Goal: Information Seeking & Learning: Check status

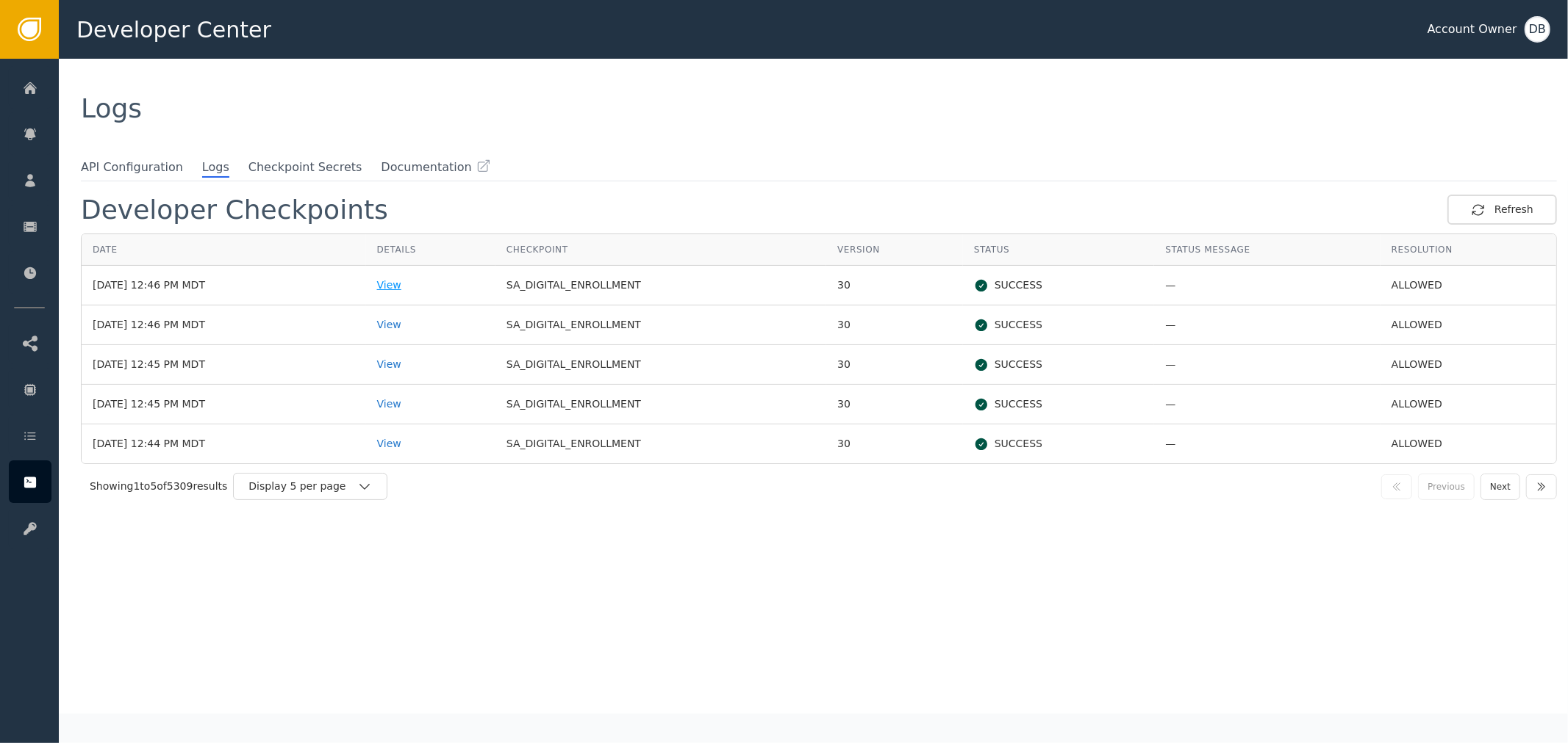
click at [419, 284] on div "View" at bounding box center [431, 285] width 107 height 15
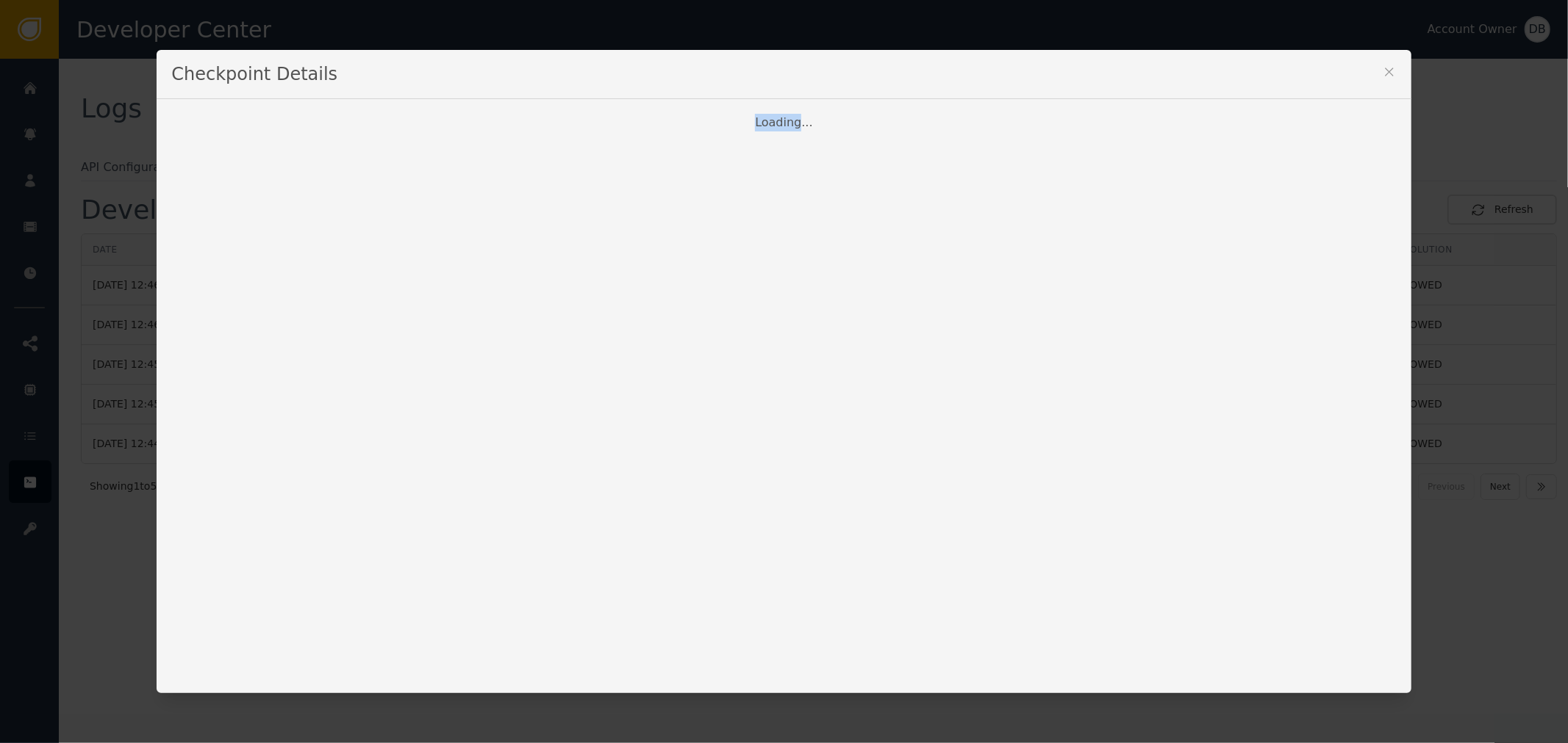
drag, startPoint x: 759, startPoint y: 108, endPoint x: 923, endPoint y: 119, distance: 164.4
click at [906, 118] on div "Loading..." at bounding box center [783, 396] width 1254 height 595
click at [923, 119] on div "Loading..." at bounding box center [784, 122] width 1225 height 18
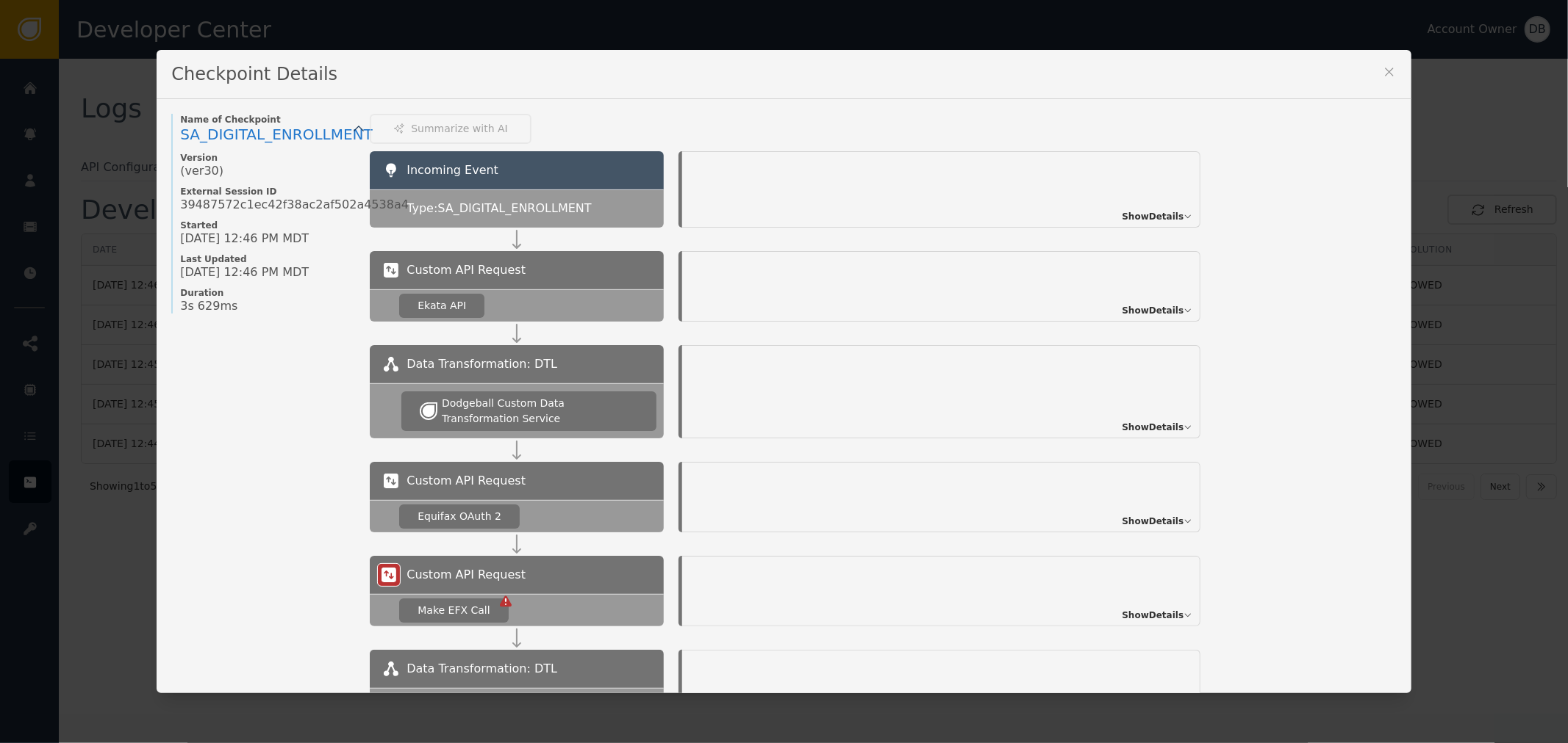
click at [1169, 218] on span "Show Details" at bounding box center [1152, 217] width 62 height 13
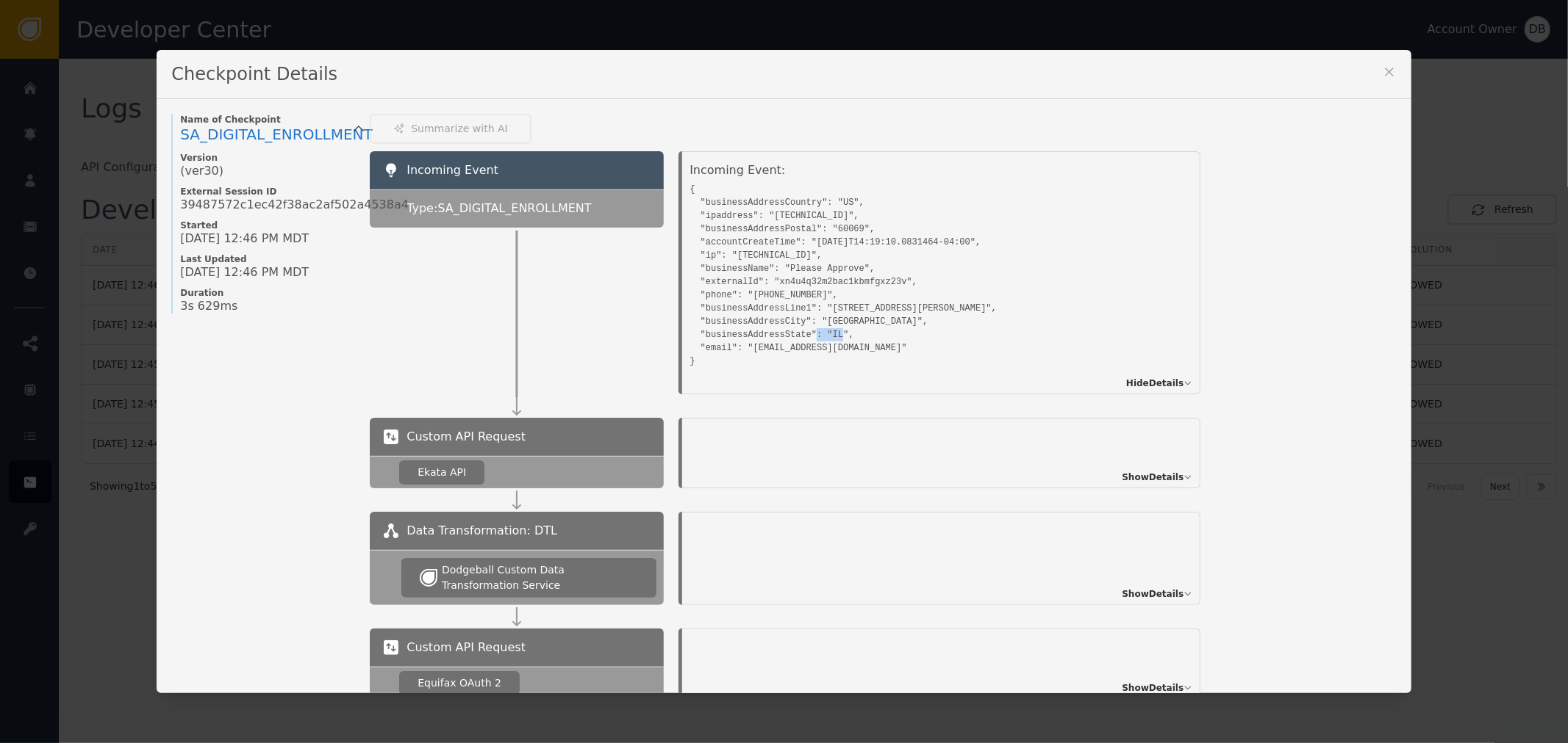
drag, startPoint x: 765, startPoint y: 346, endPoint x: 791, endPoint y: 342, distance: 26.3
click at [791, 342] on pre "{ "businessAddressCountry": "US", "ipaddress": "[TECHNICAL_ID]", "businessAddre…" at bounding box center [924, 273] width 470 height 188
click at [793, 342] on pre "{ "businessAddressCountry": "US", "ipaddress": "[TECHNICAL_ID]", "businessAddre…" at bounding box center [924, 273] width 470 height 188
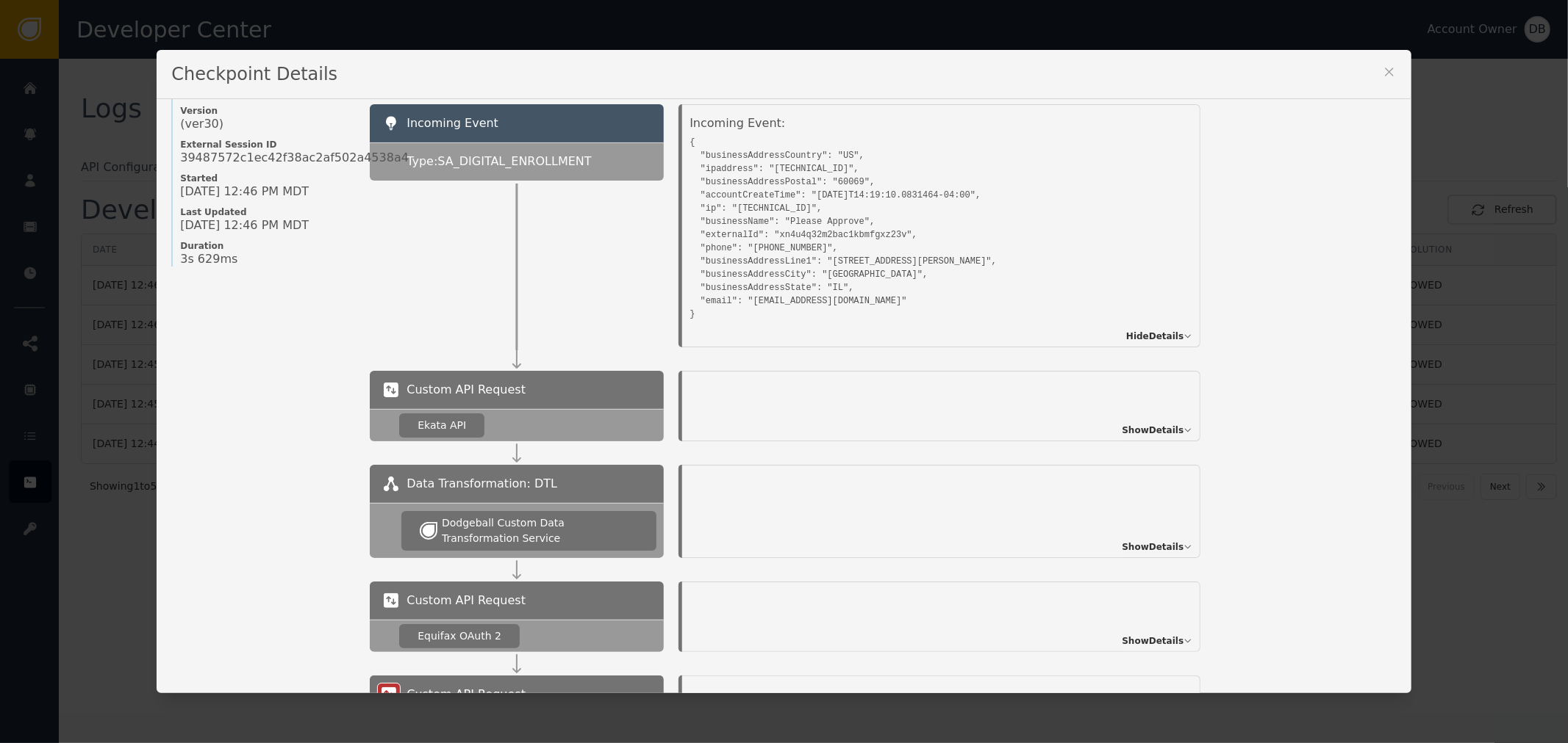
scroll to position [82, 0]
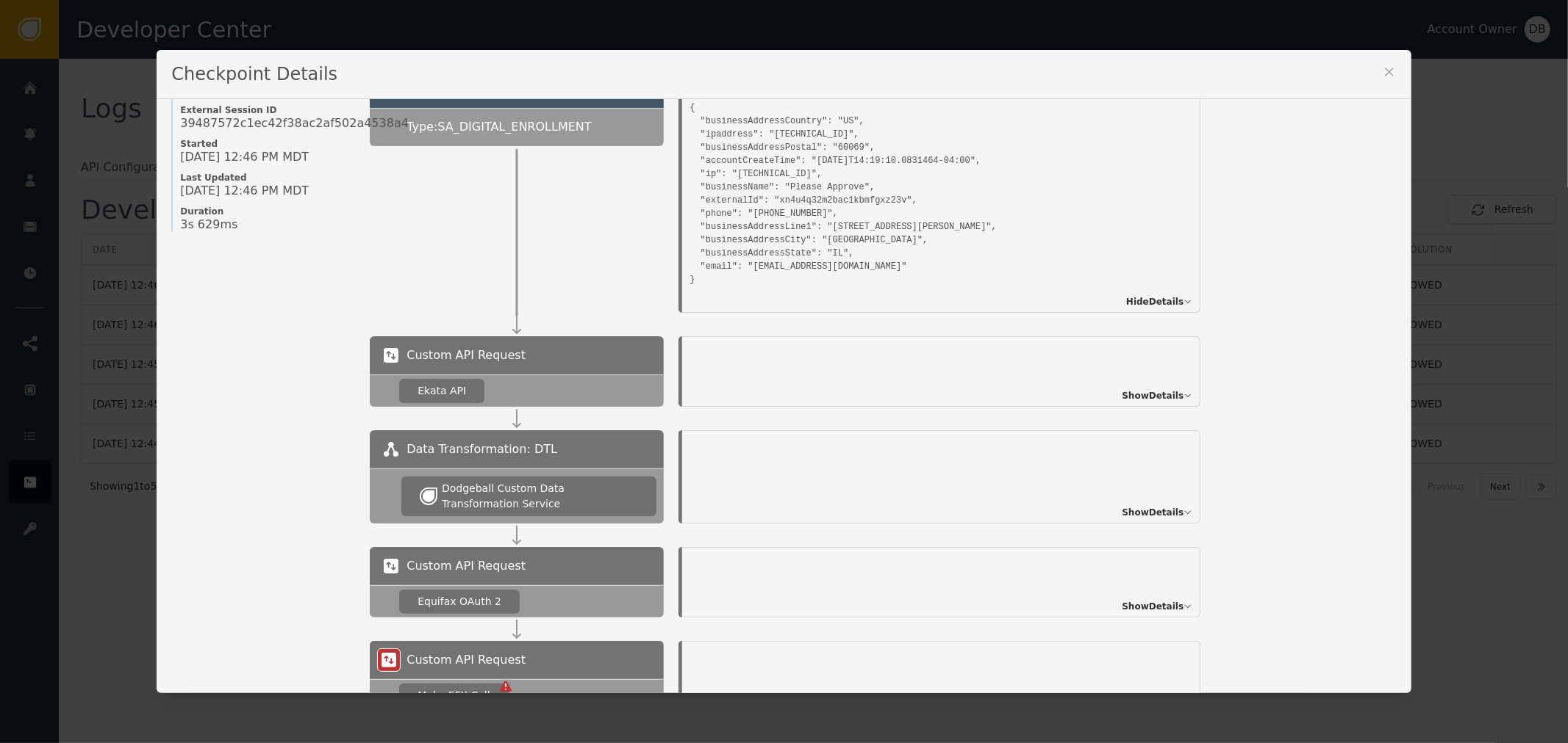
click at [1174, 393] on span "Show Details" at bounding box center [1152, 396] width 62 height 13
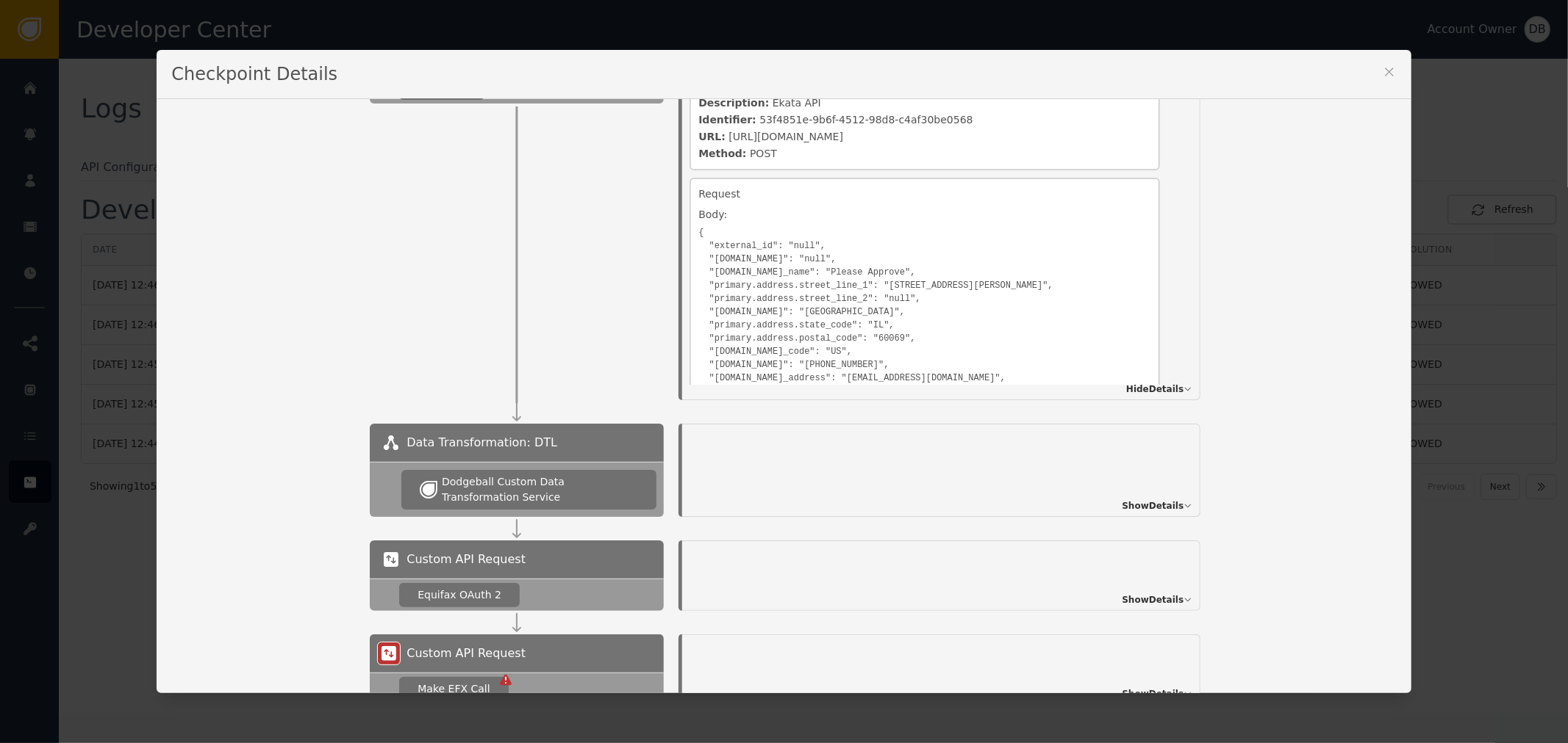
scroll to position [245, 0]
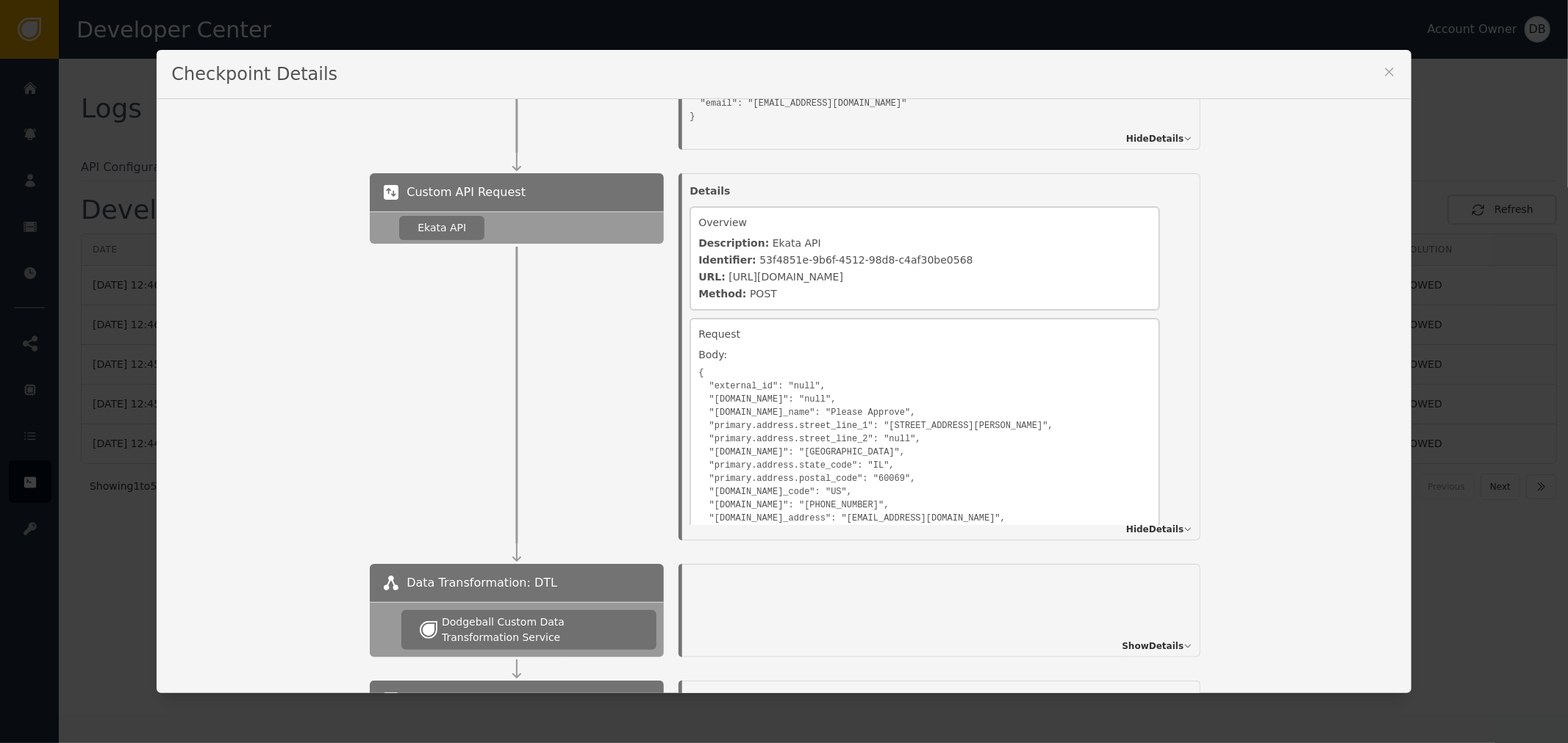
click at [1009, 404] on pre "{ "external_id": "null", "[DOMAIN_NAME]": "null", "[DOMAIN_NAME]_name": "Please…" at bounding box center [924, 457] width 452 height 188
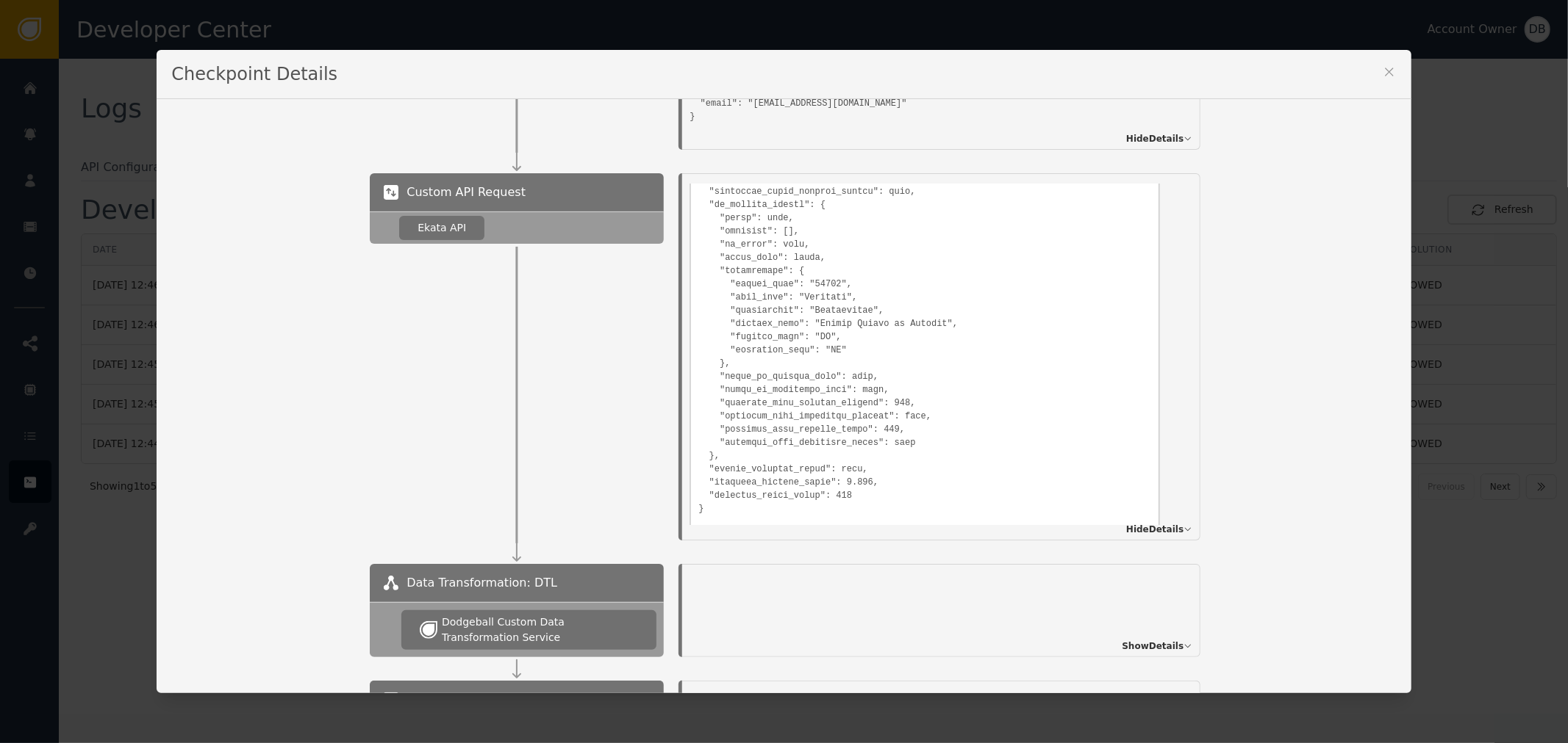
scroll to position [1334, 0]
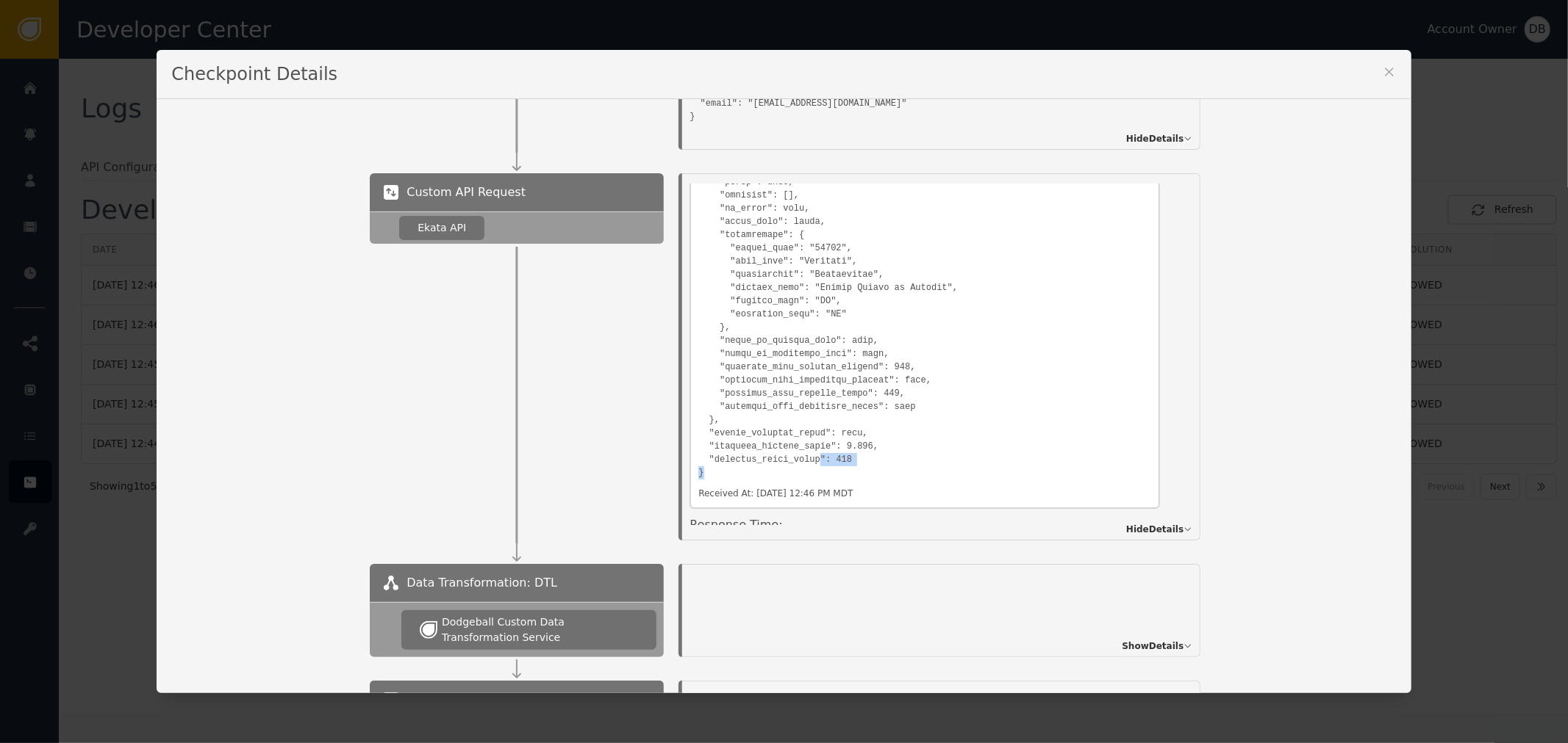
drag, startPoint x: 858, startPoint y: 465, endPoint x: 804, endPoint y: 456, distance: 54.7
drag, startPoint x: 824, startPoint y: 449, endPoint x: 887, endPoint y: 444, distance: 63.2
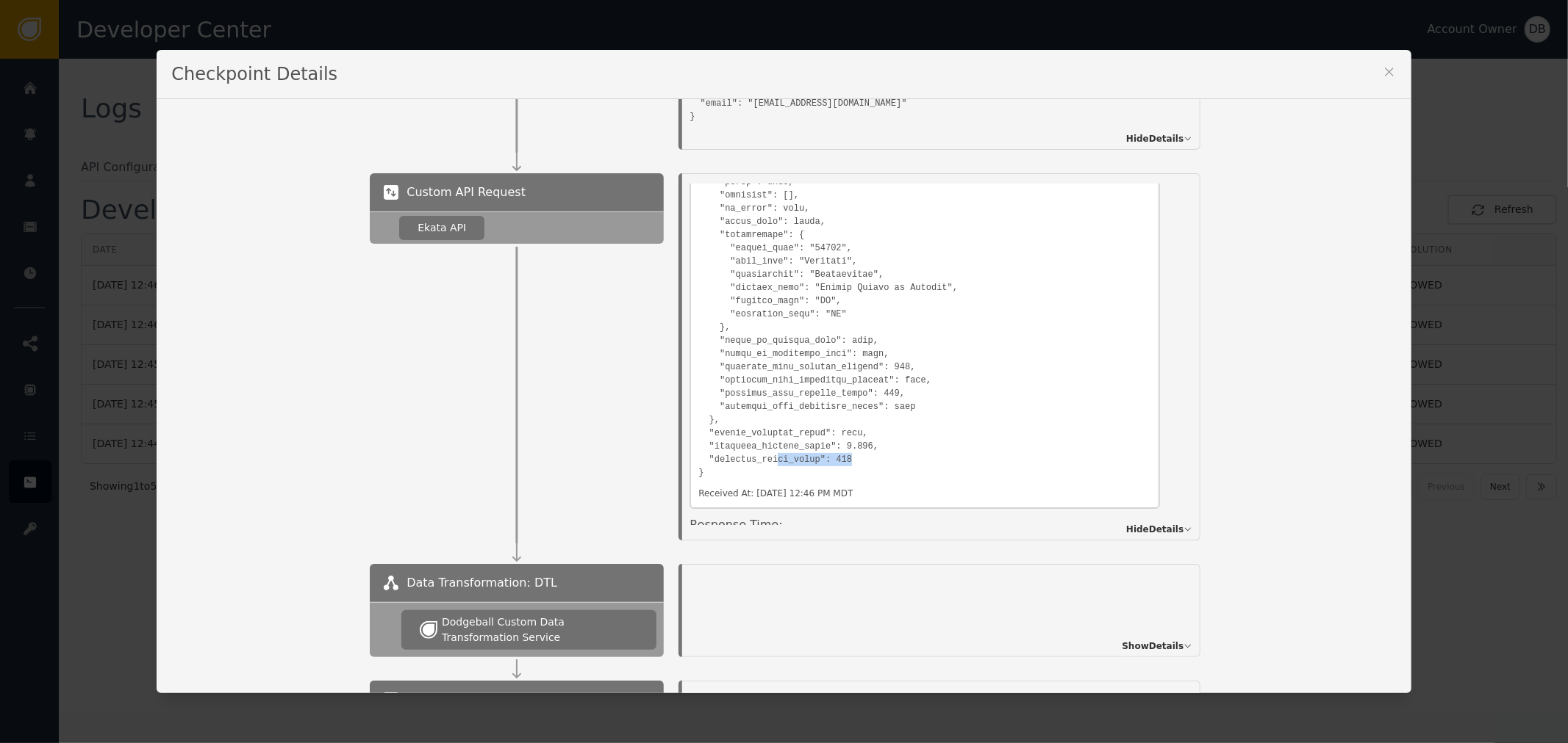
drag, startPoint x: 867, startPoint y: 456, endPoint x: 763, endPoint y: 449, distance: 104.2
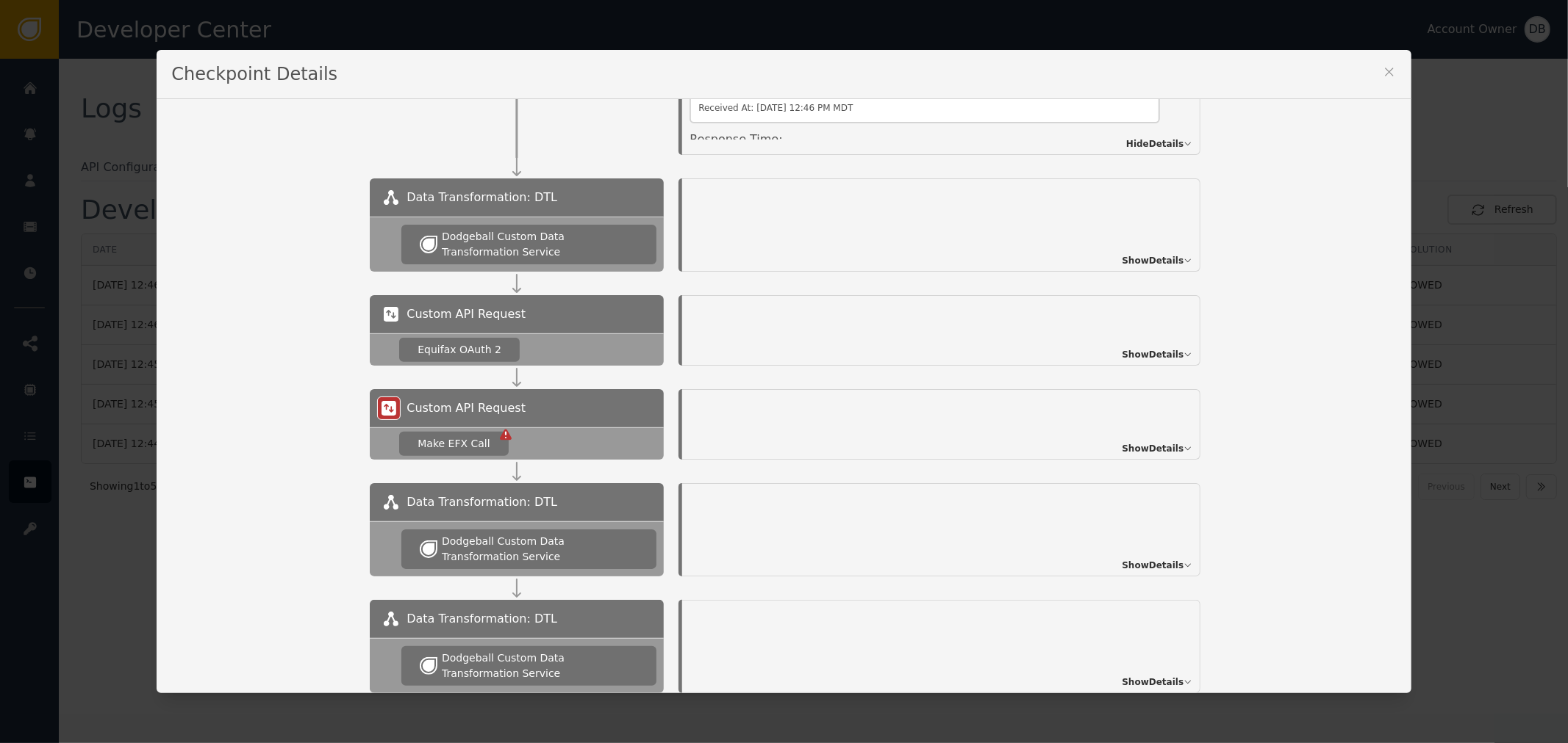
scroll to position [735, 0]
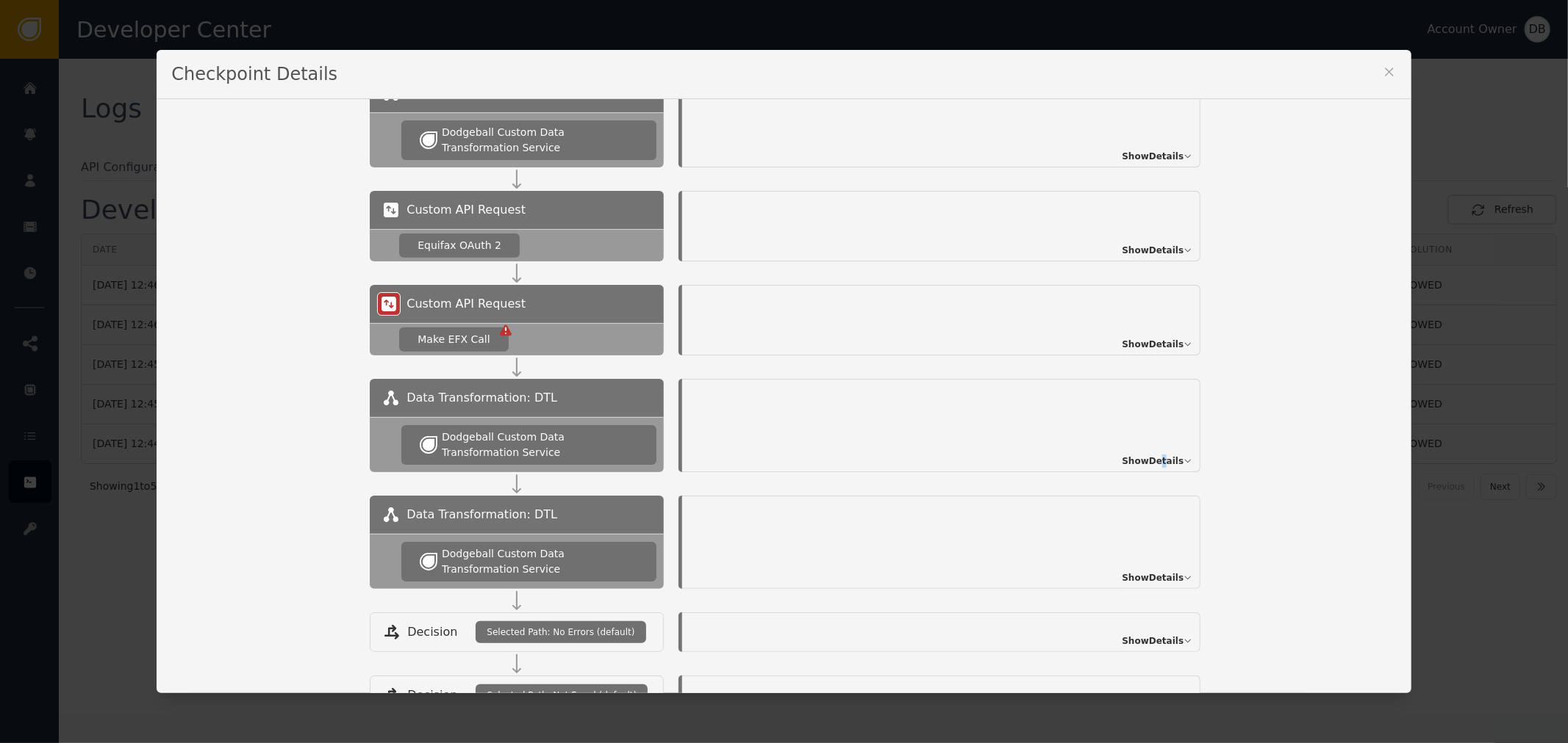
click at [1159, 460] on span "Show Details" at bounding box center [1152, 461] width 62 height 13
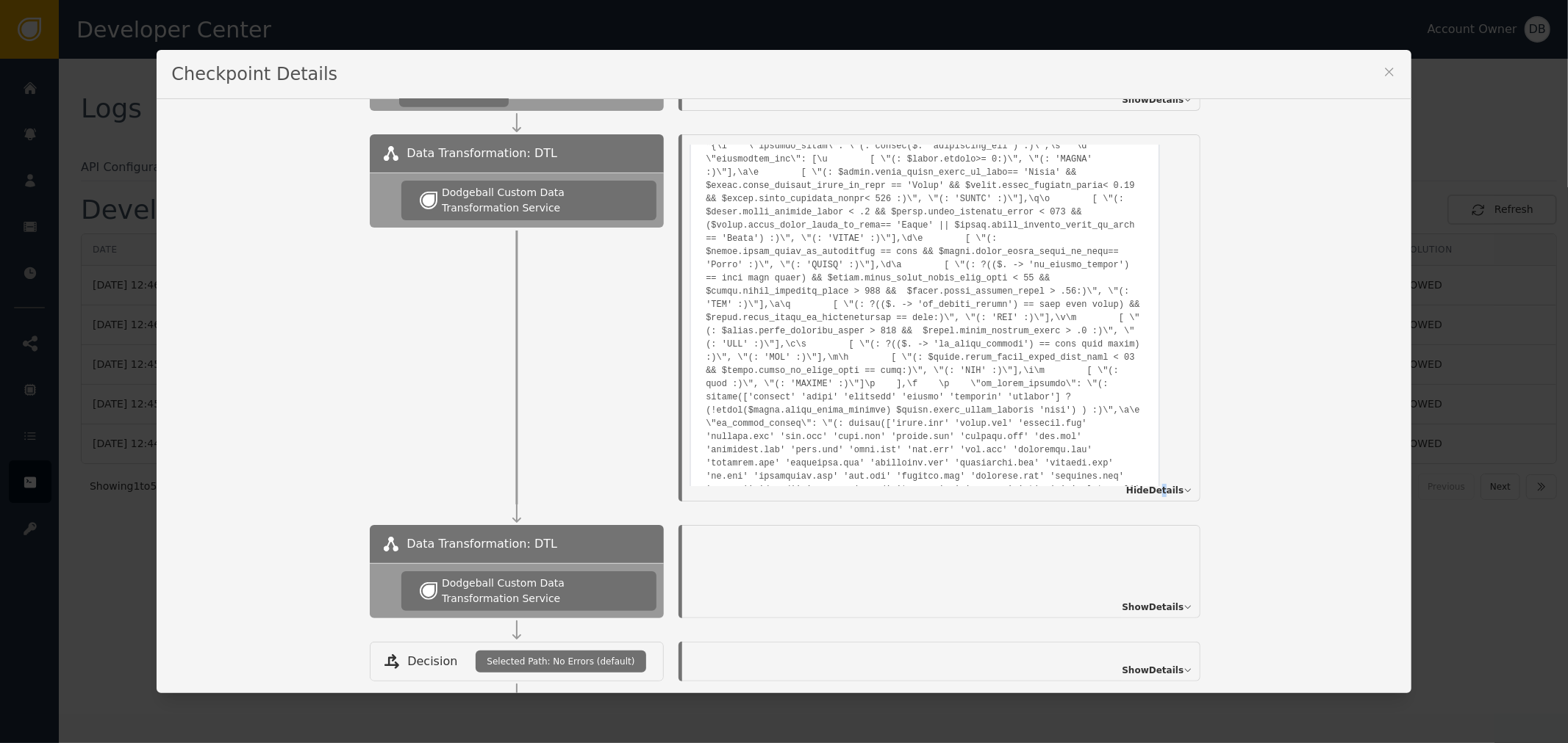
scroll to position [245, 0]
click at [1068, 404] on pre at bounding box center [924, 328] width 438 height 410
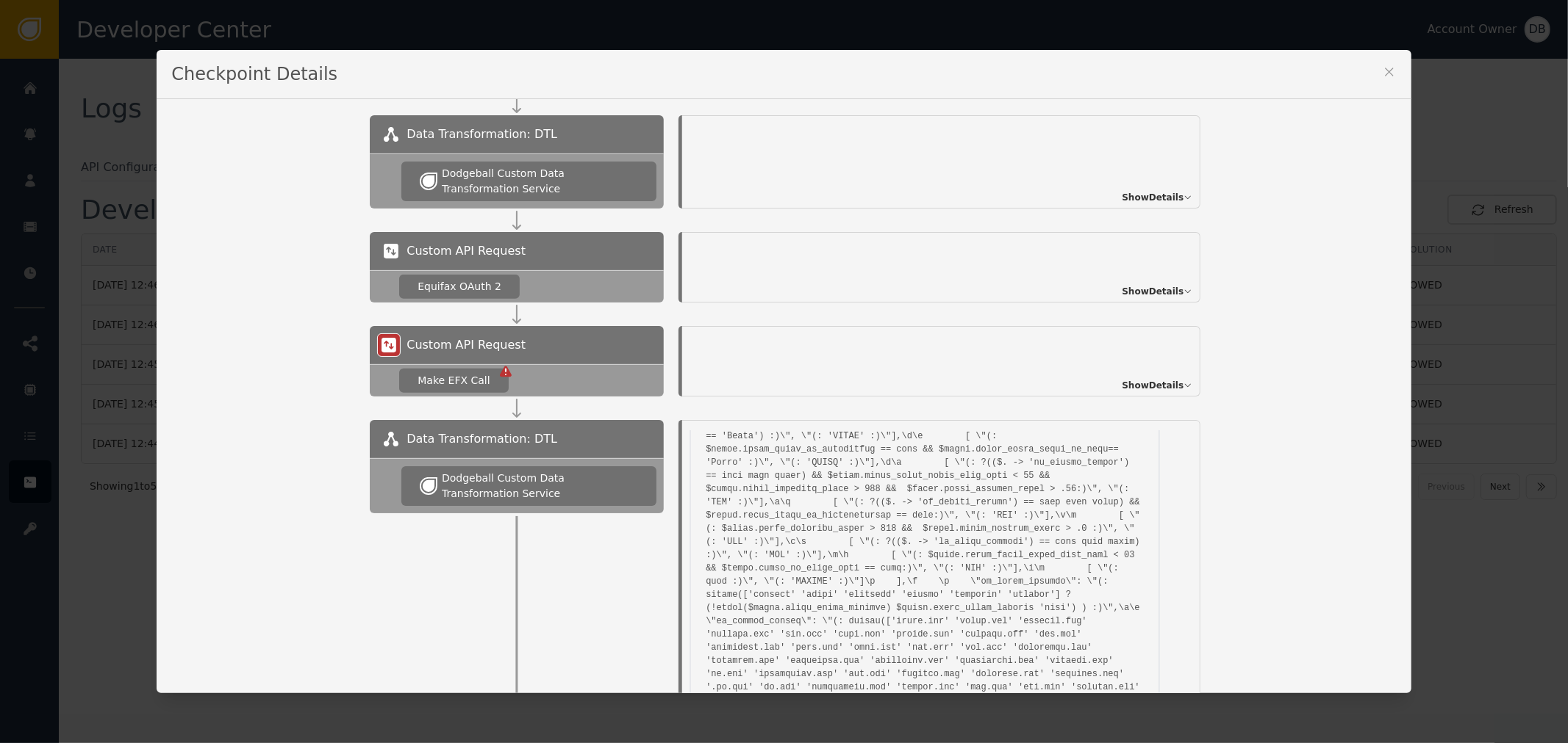
scroll to position [653, 0]
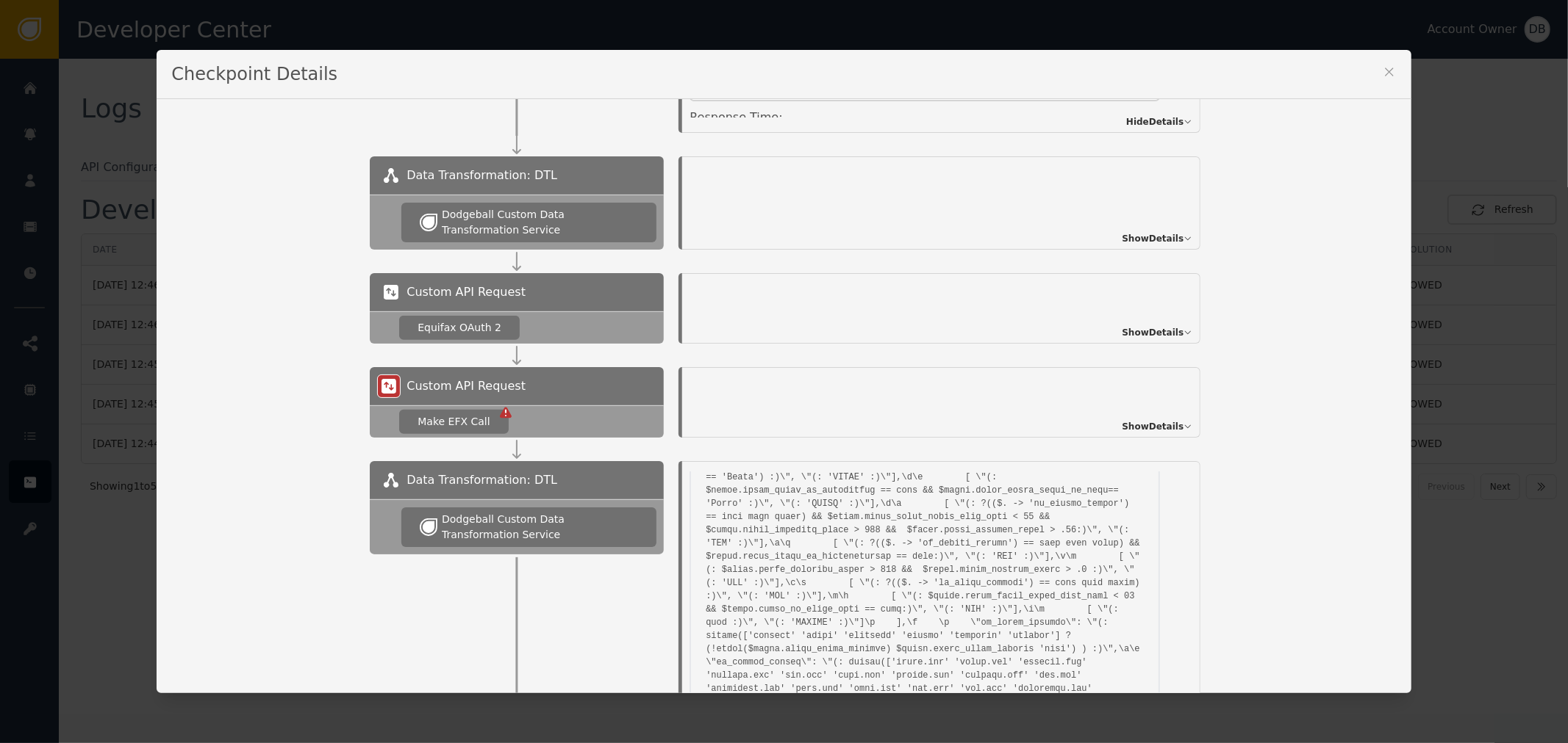
click at [1148, 328] on span "Show Details" at bounding box center [1152, 332] width 62 height 13
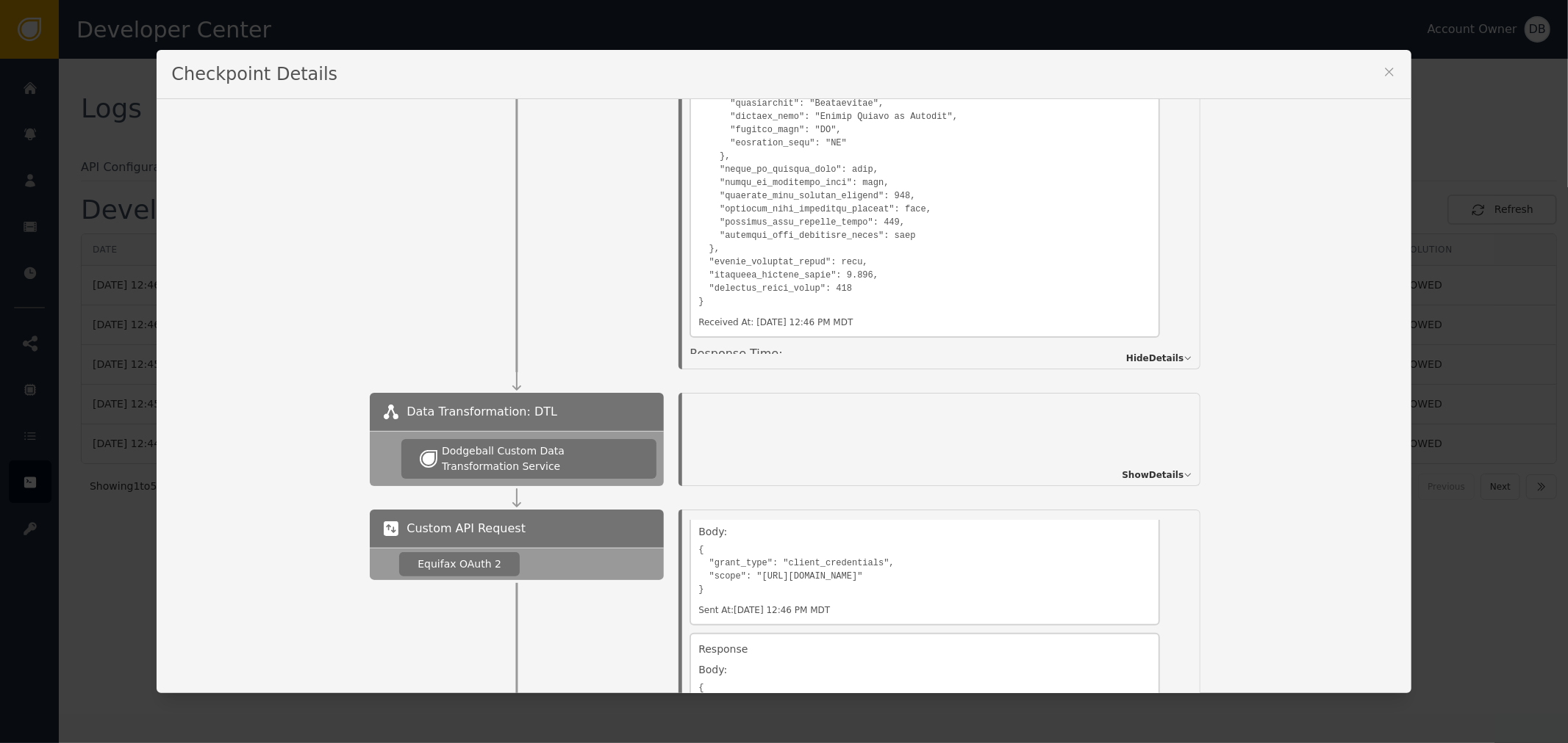
scroll to position [408, 0]
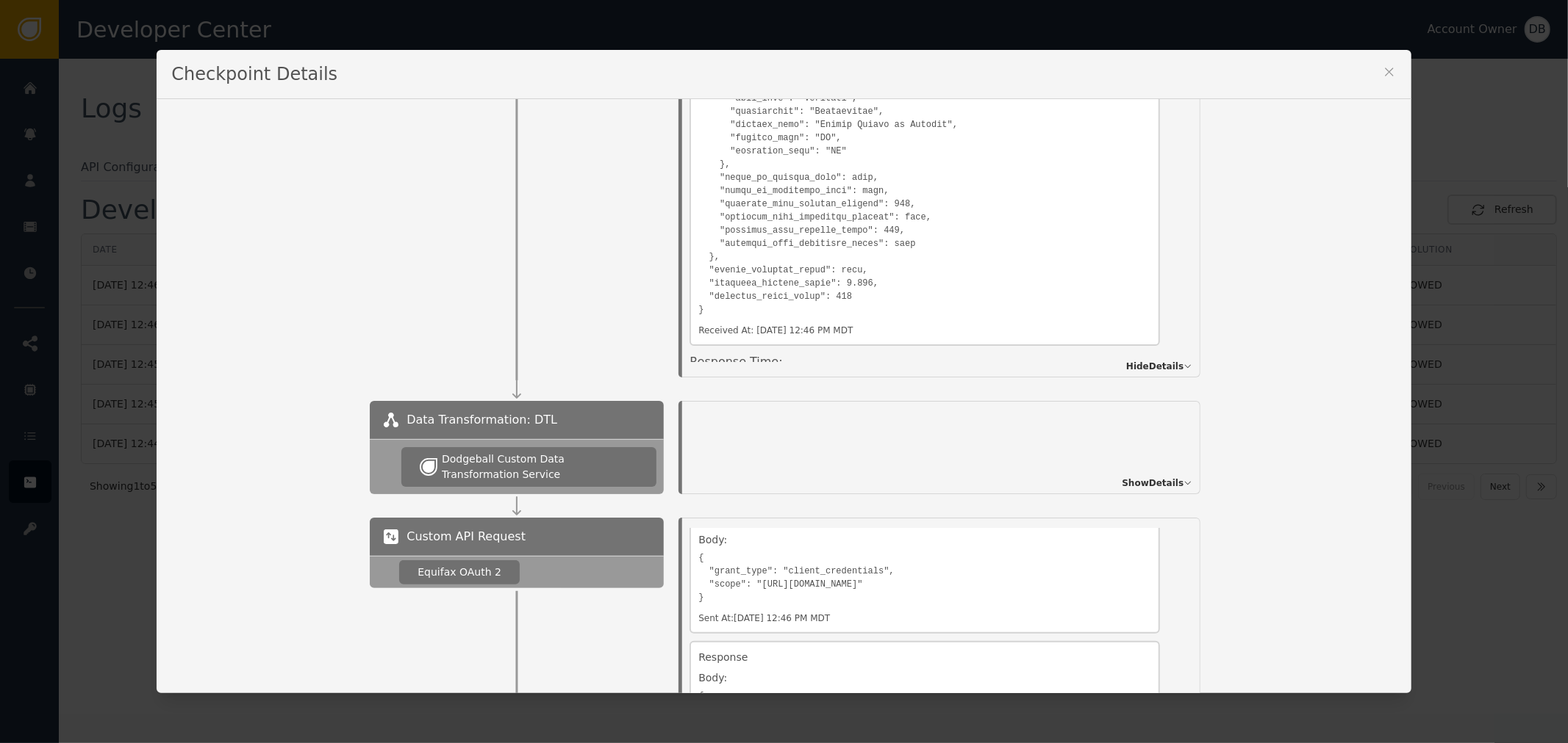
click at [1165, 478] on span "Show Details" at bounding box center [1152, 483] width 62 height 13
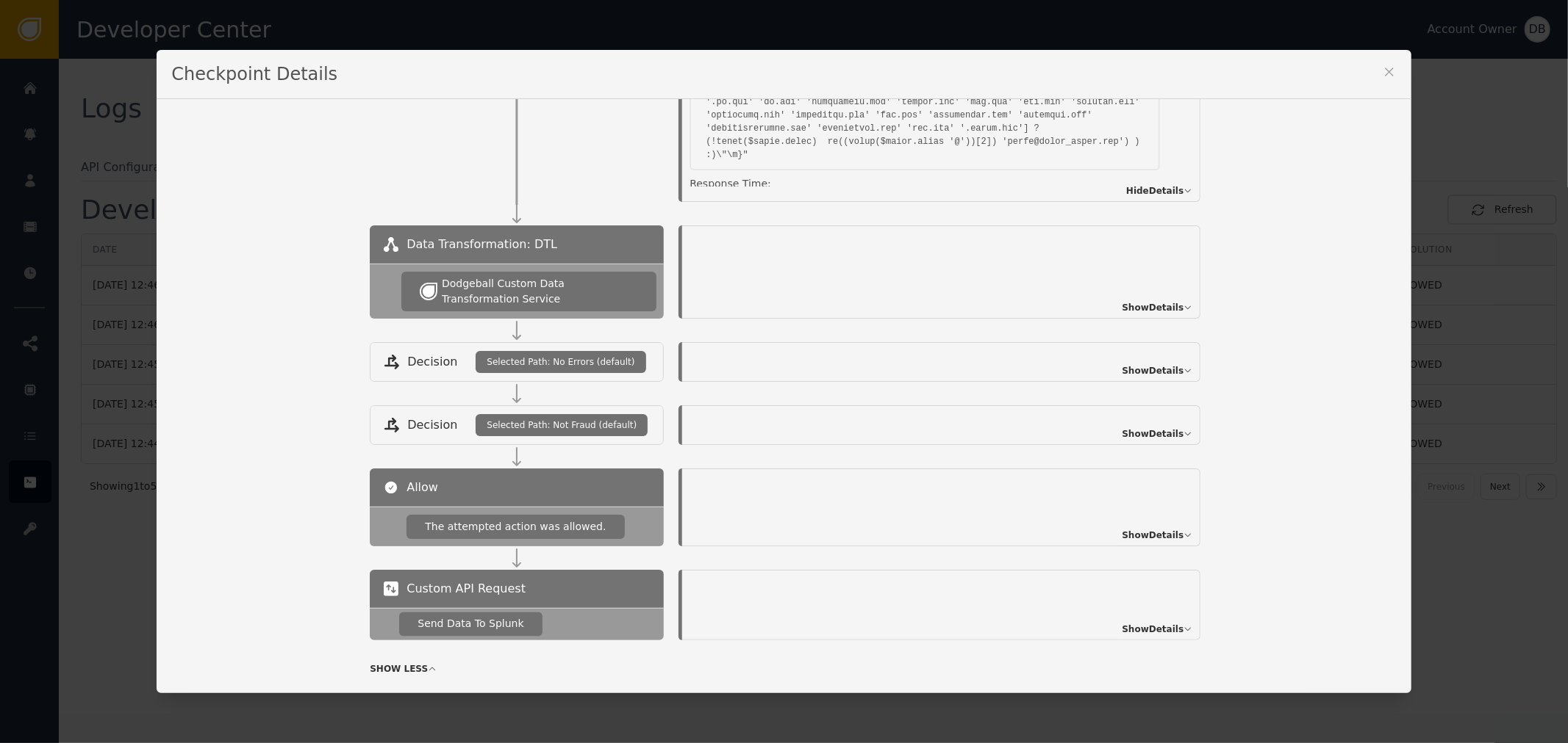
scroll to position [1795, 0]
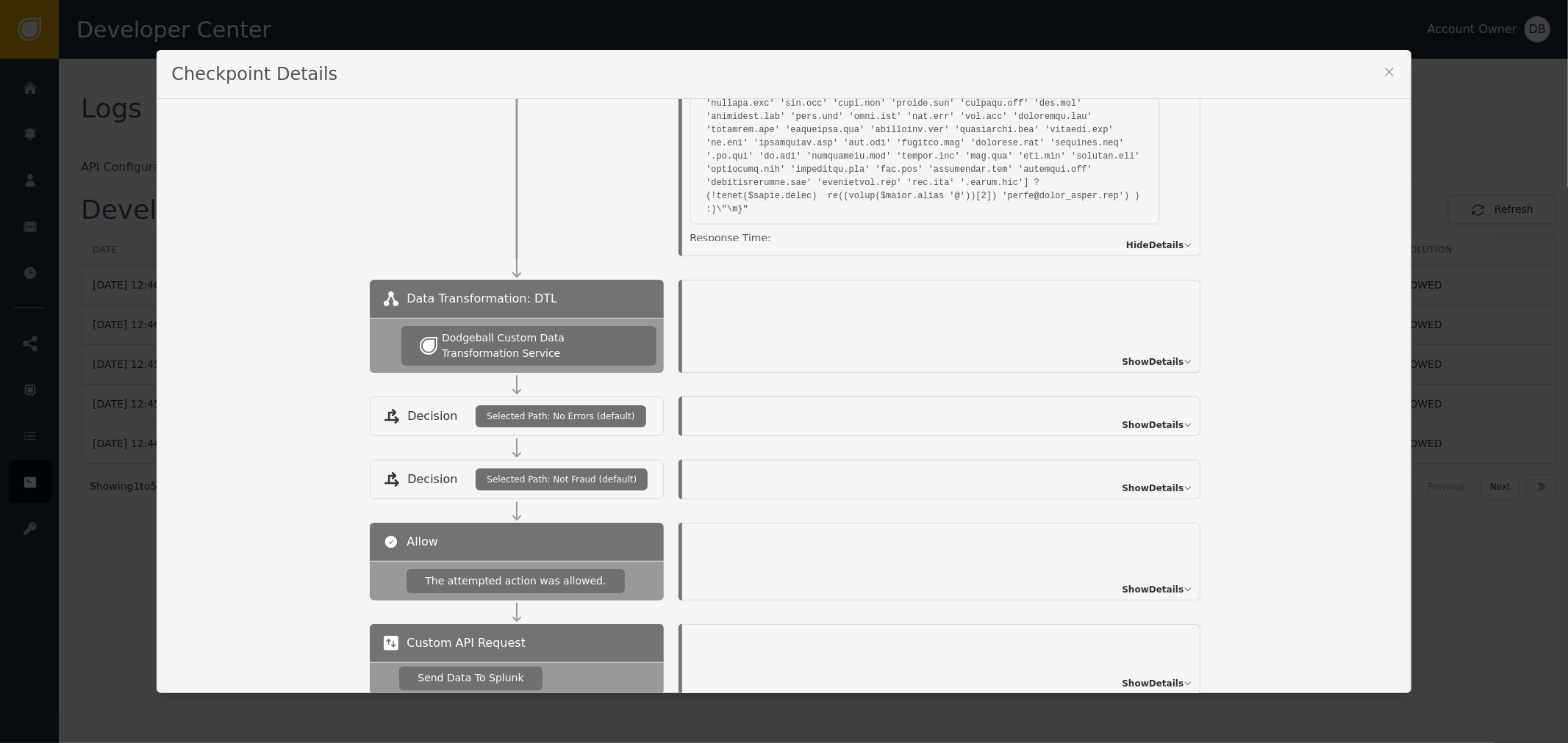
click at [1158, 419] on span "Show Details" at bounding box center [1152, 426] width 62 height 13
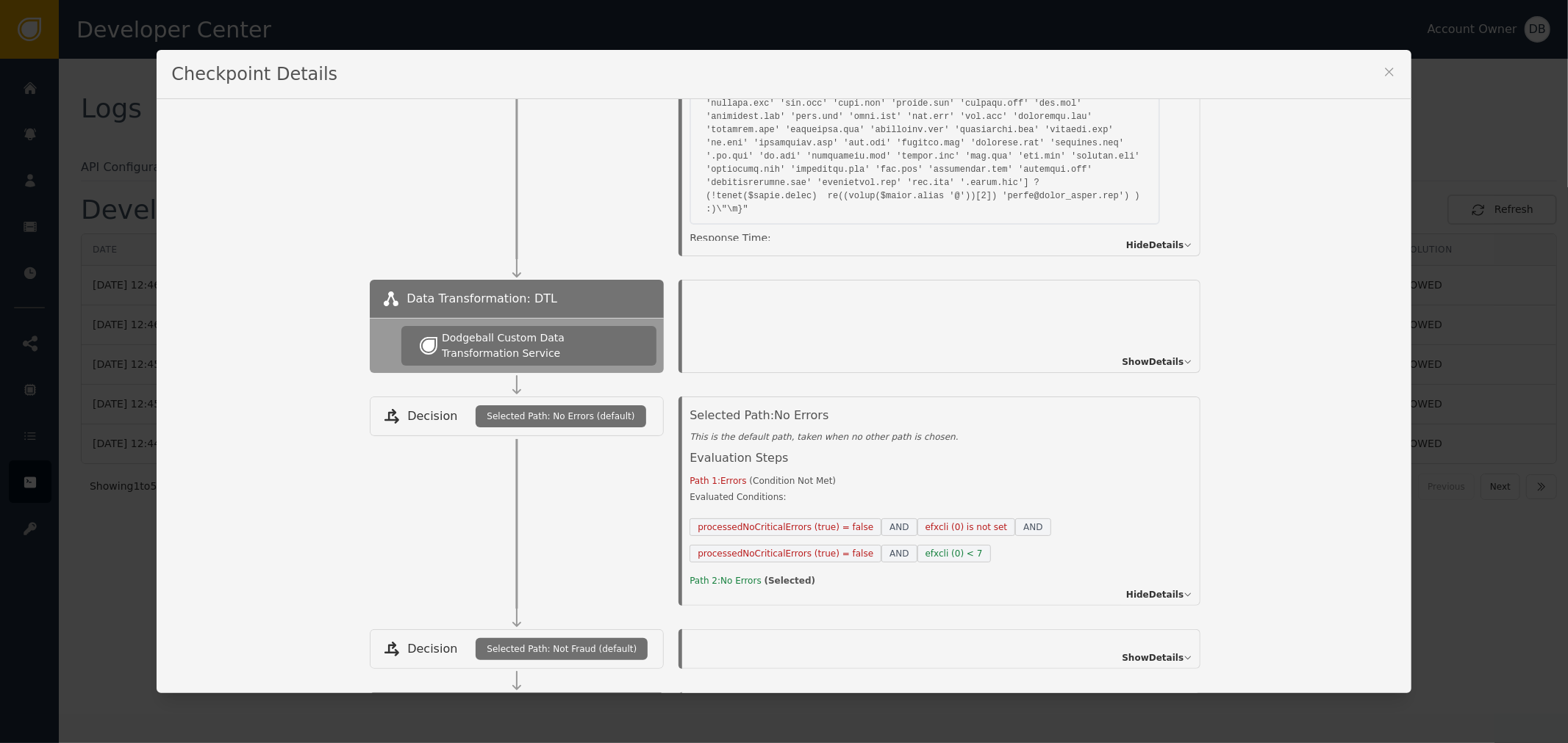
scroll to position [1877, 0]
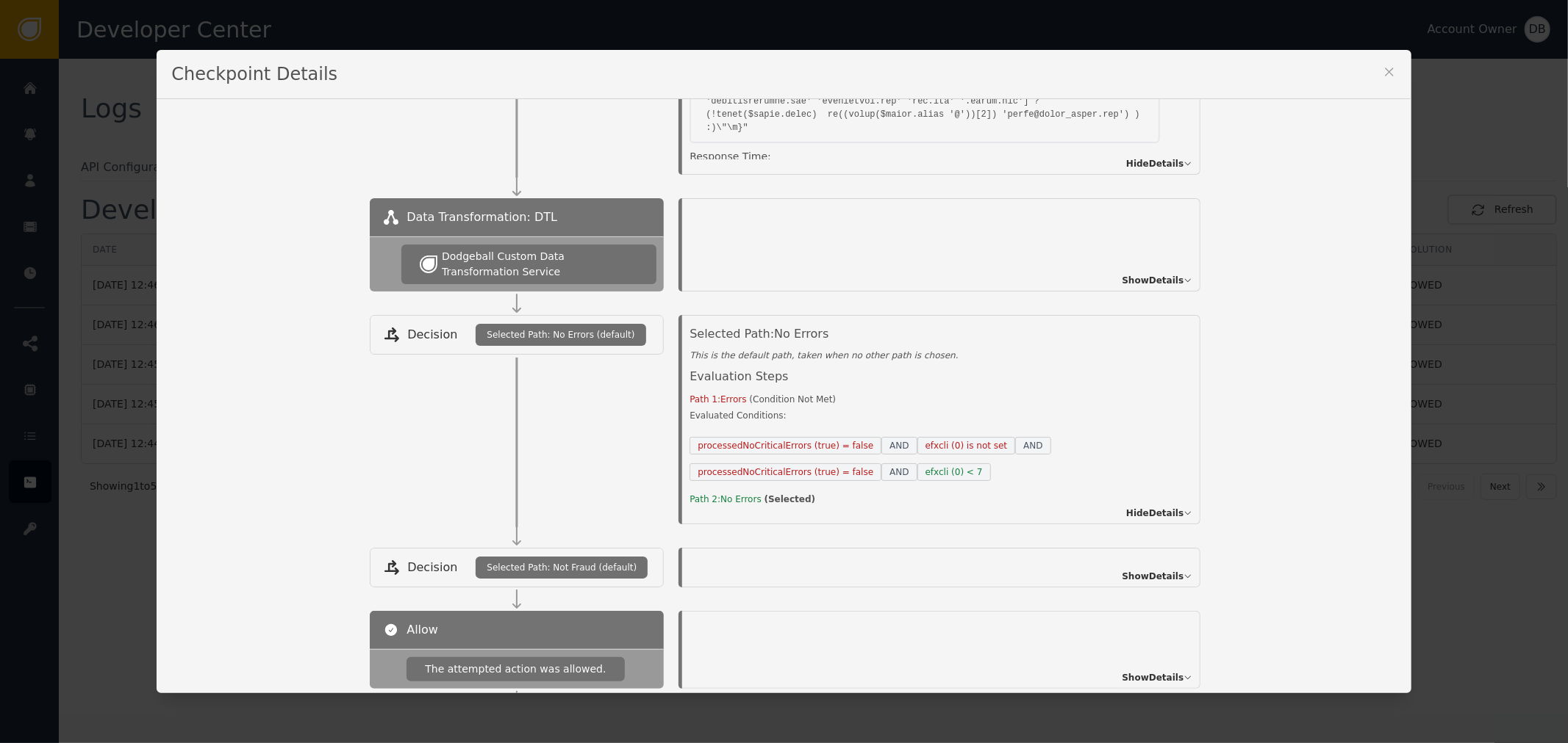
click at [1149, 570] on span "Show Details" at bounding box center [1152, 576] width 62 height 13
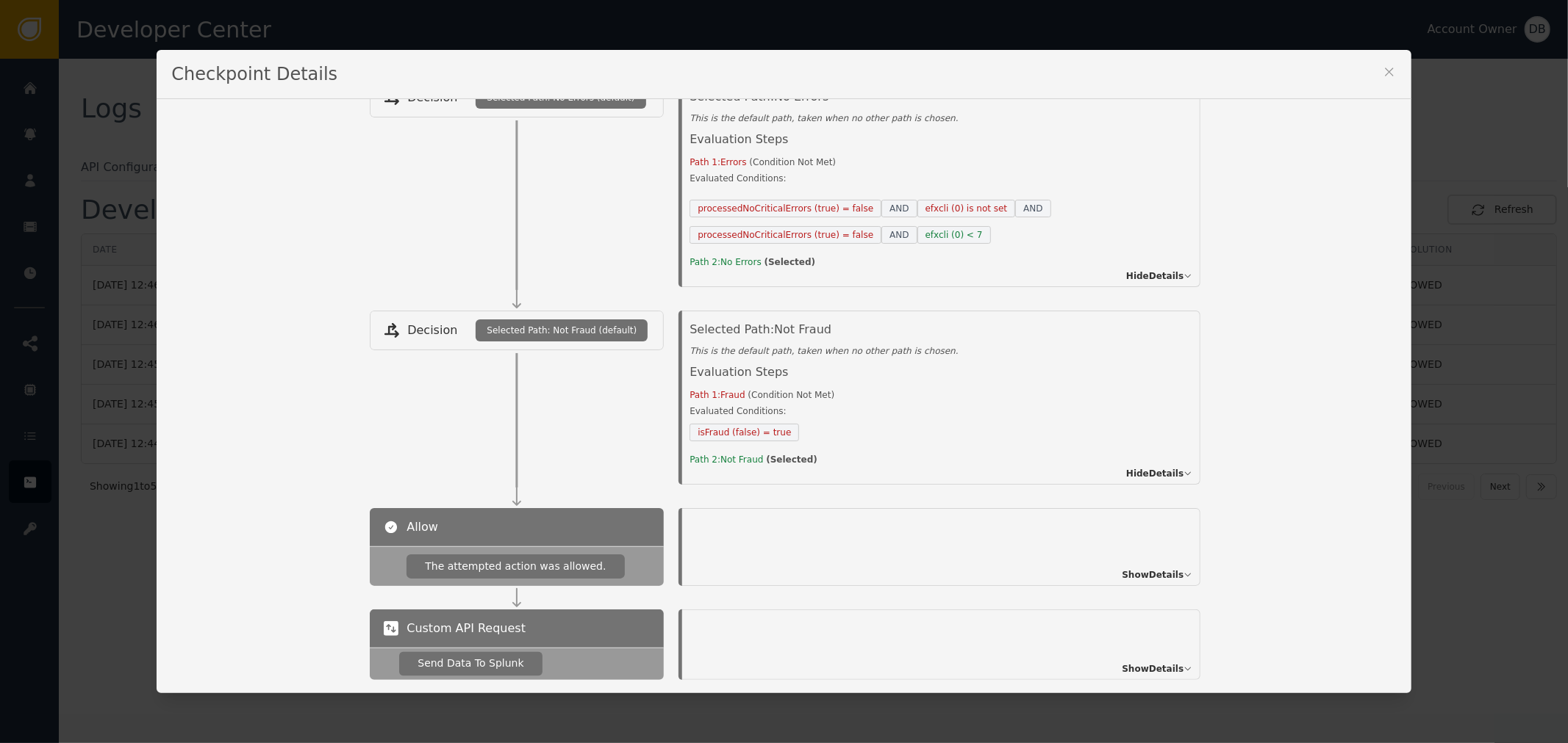
scroll to position [1946, 0]
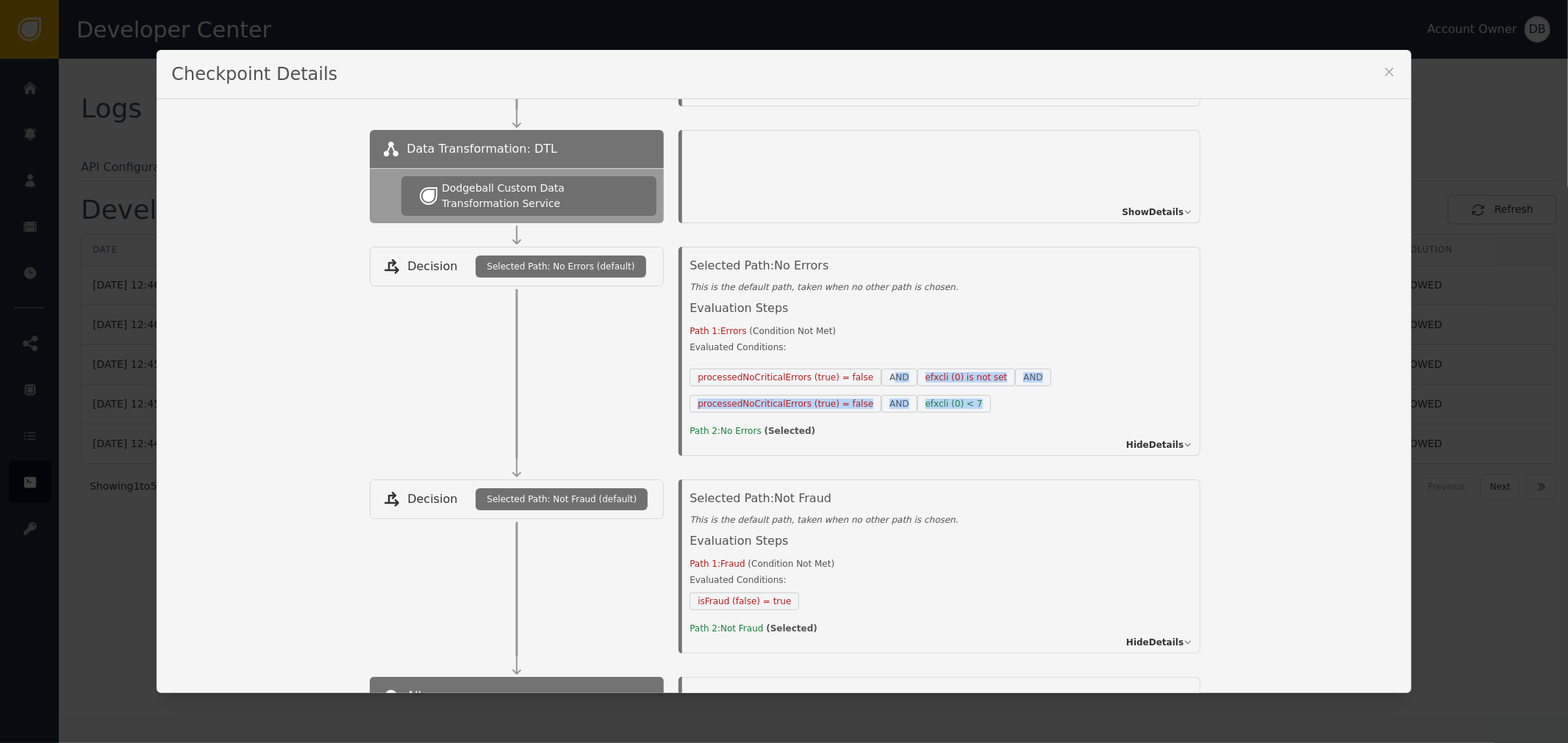
drag, startPoint x: 943, startPoint y: 387, endPoint x: 673, endPoint y: 329, distance: 276.2
click at [787, 360] on div "processedNoCriticalErrors (true) = false AND efxcli (0) is not set AND processe…" at bounding box center [928, 386] width 478 height 53
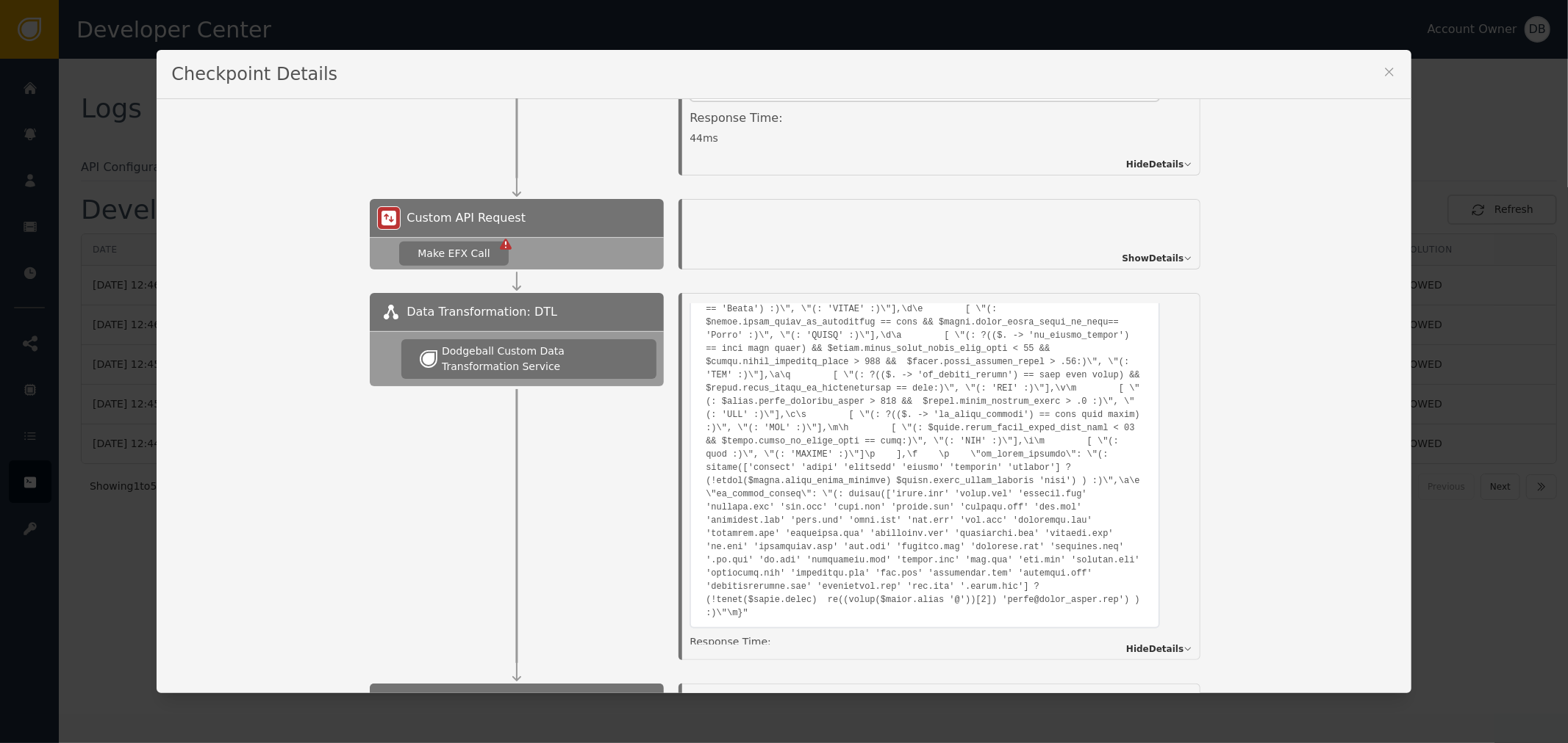
scroll to position [1374, 0]
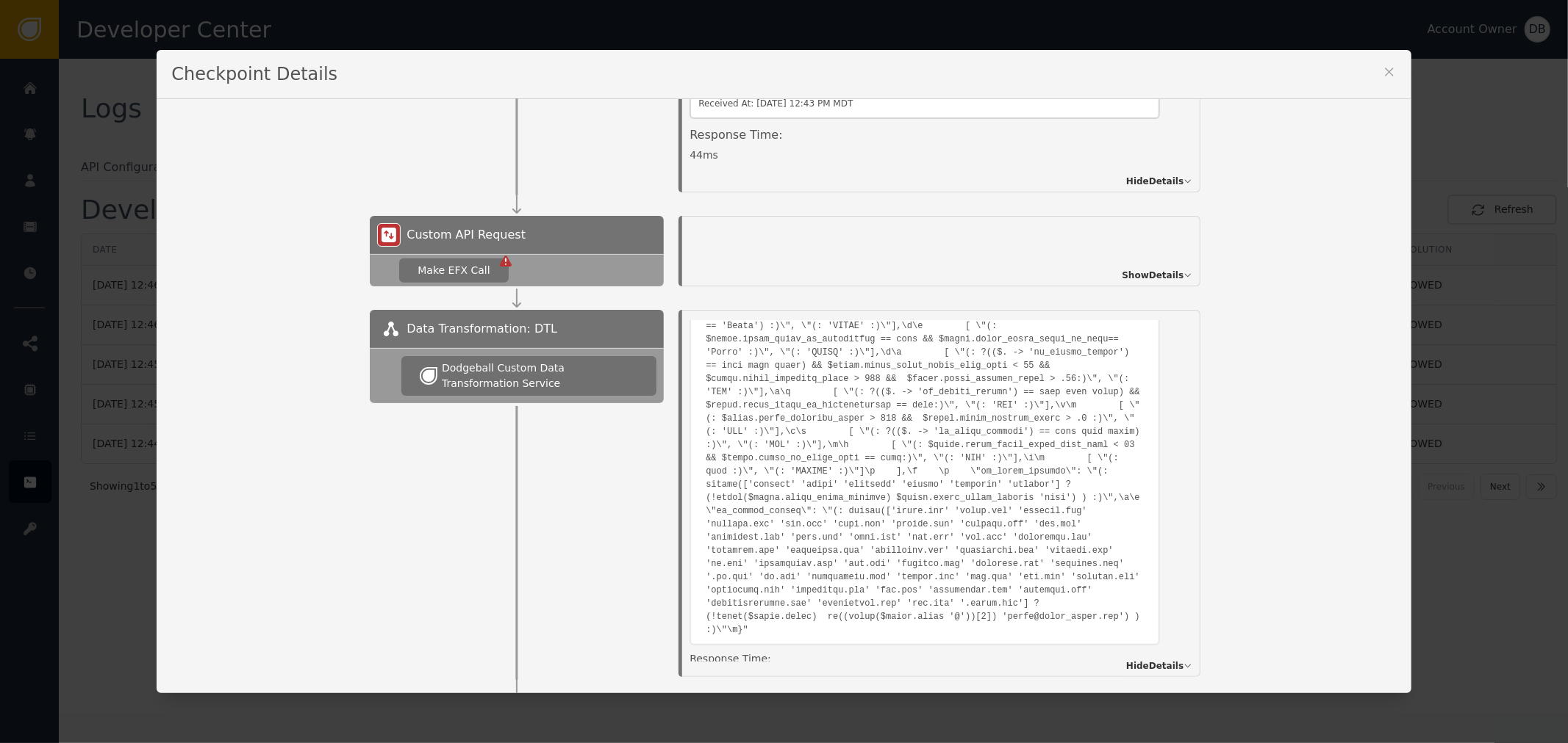
click at [1083, 468] on pre at bounding box center [924, 431] width 438 height 410
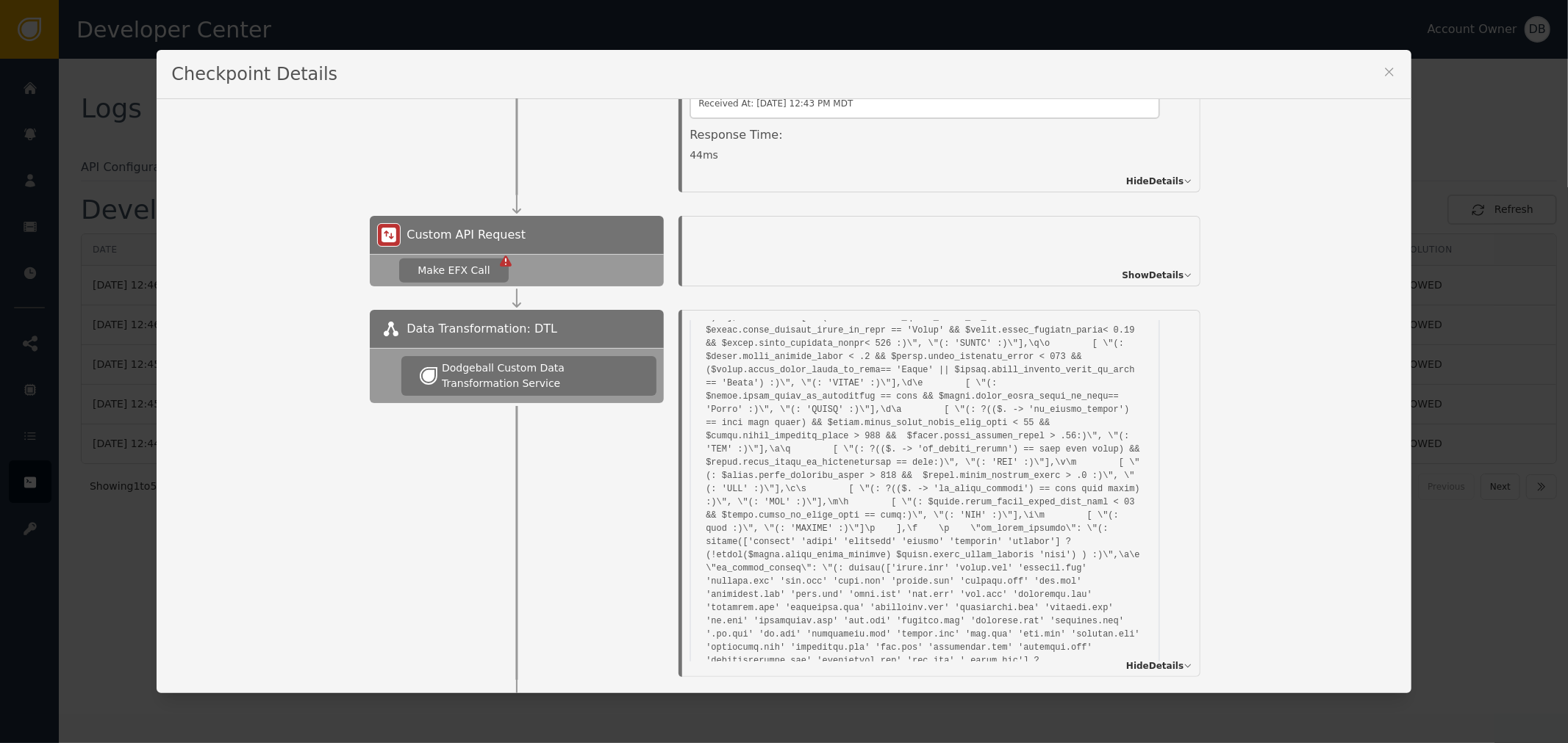
scroll to position [251, 0]
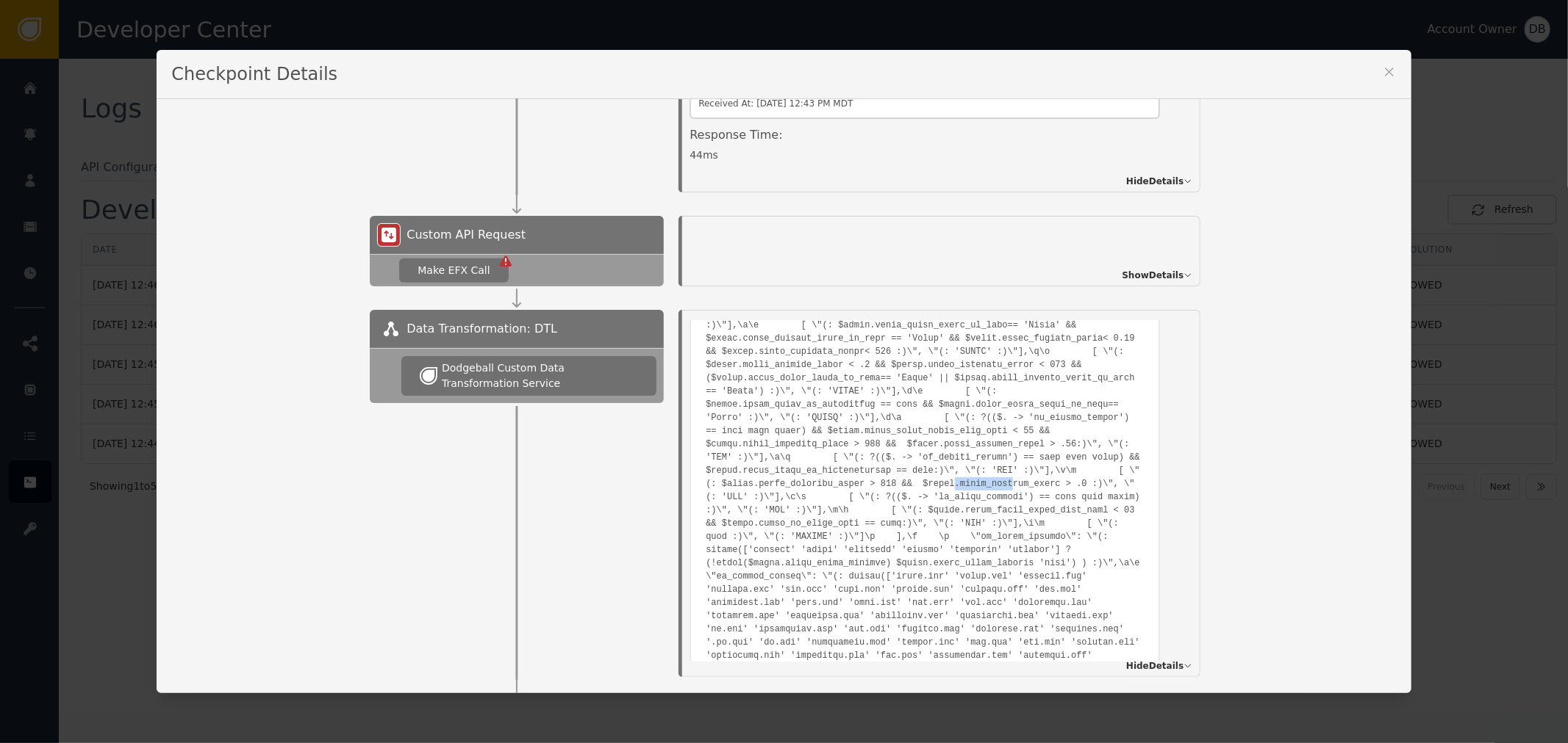
drag, startPoint x: 728, startPoint y: 473, endPoint x: 780, endPoint y: 463, distance: 53.0
click at [780, 463] on pre at bounding box center [924, 496] width 438 height 410
drag, startPoint x: 888, startPoint y: 466, endPoint x: 783, endPoint y: 458, distance: 105.3
click at [783, 458] on pre at bounding box center [924, 496] width 438 height 410
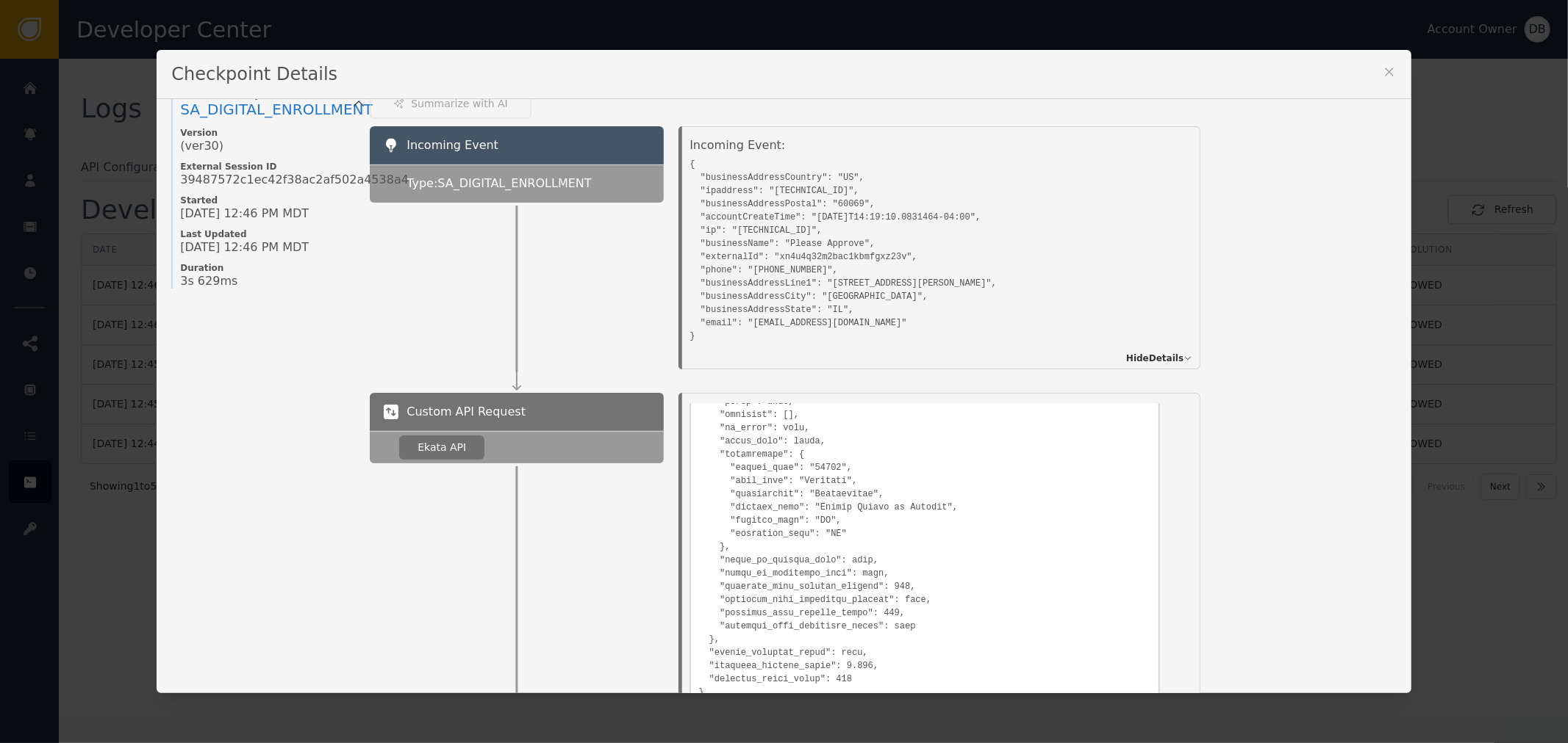
scroll to position [0, 0]
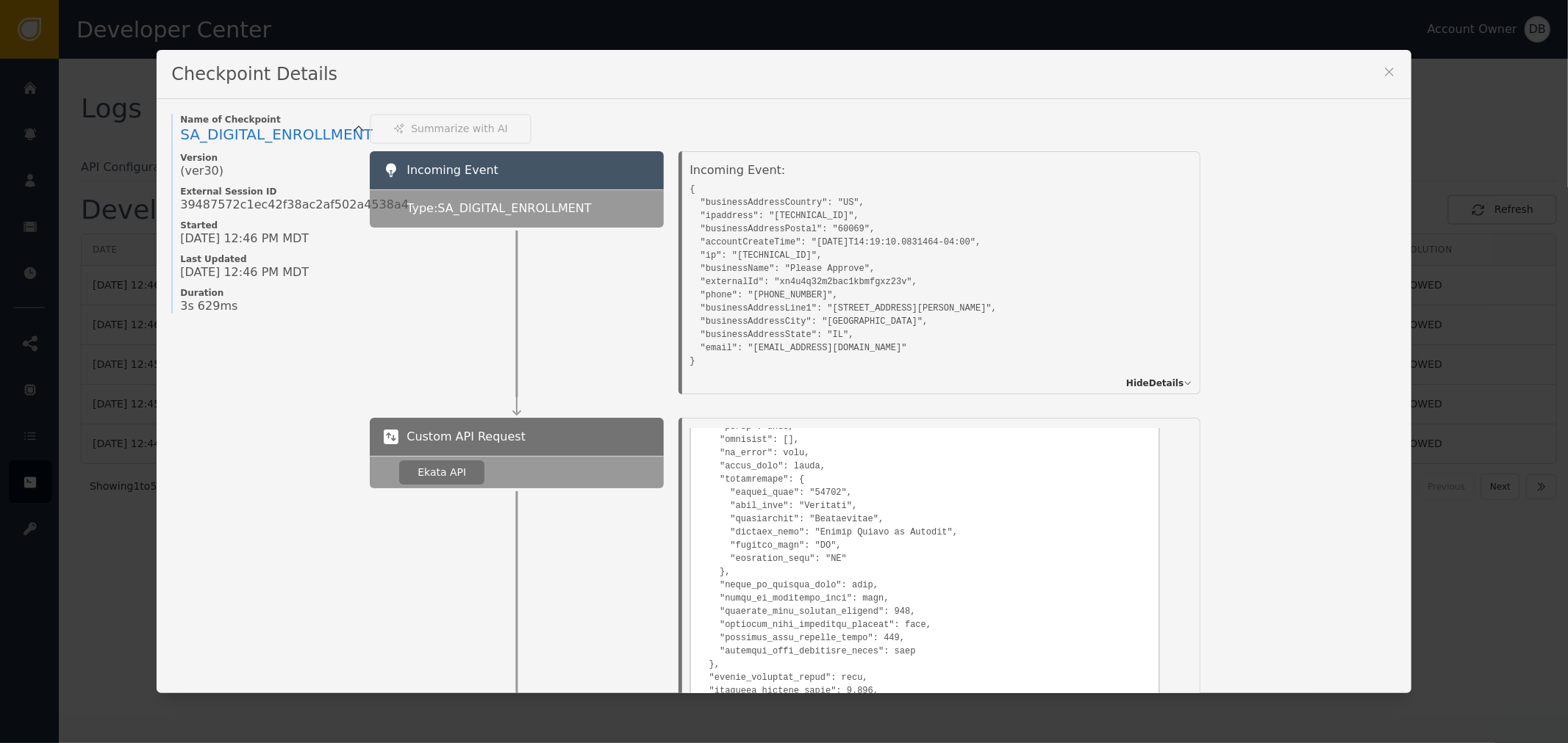
click at [1385, 73] on icon at bounding box center [1389, 72] width 8 height 8
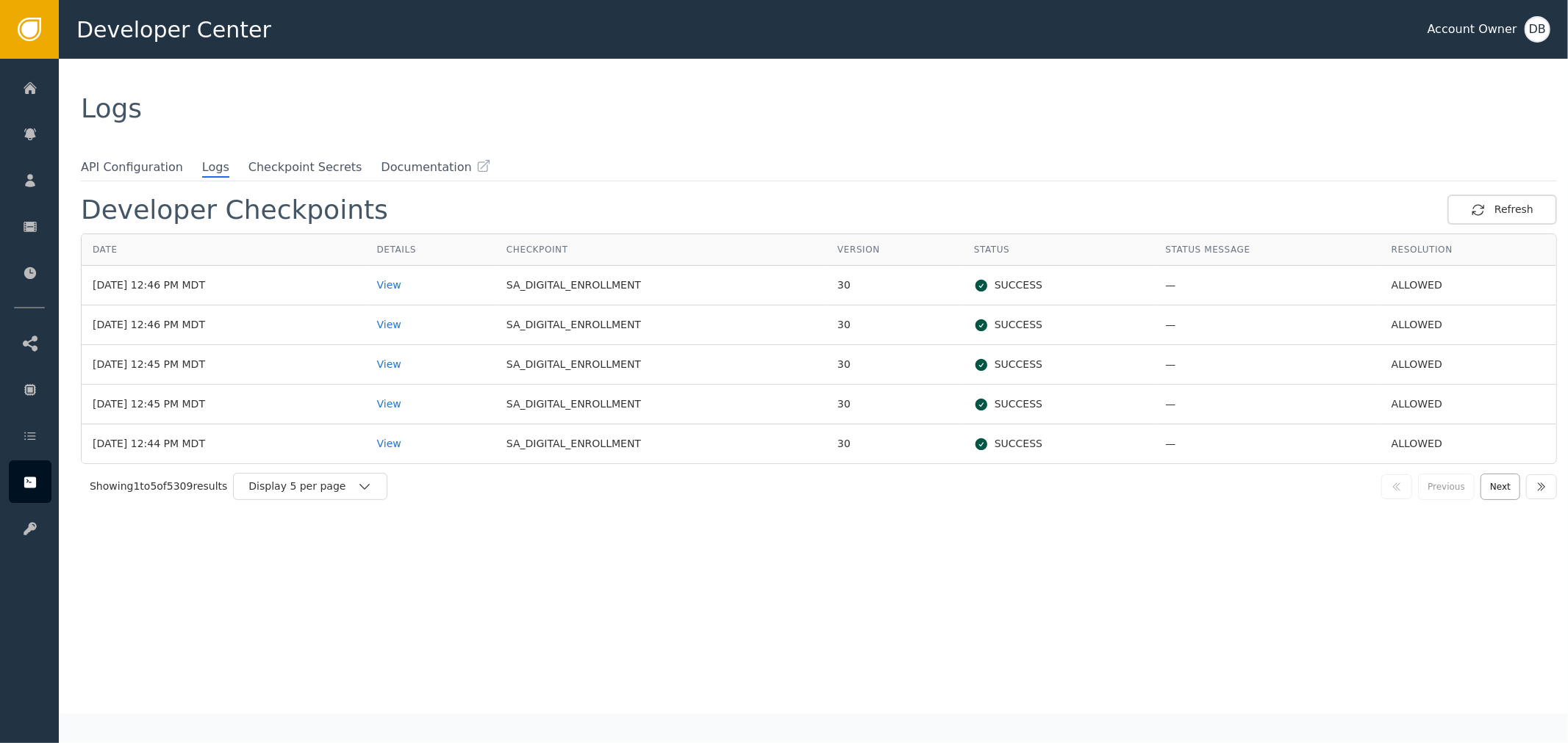
click at [1500, 483] on button "Next" at bounding box center [1500, 487] width 40 height 26
click at [336, 495] on div "Display 5 per page" at bounding box center [317, 486] width 155 height 27
click at [339, 556] on div "Display 25 per page" at bounding box center [320, 547] width 147 height 28
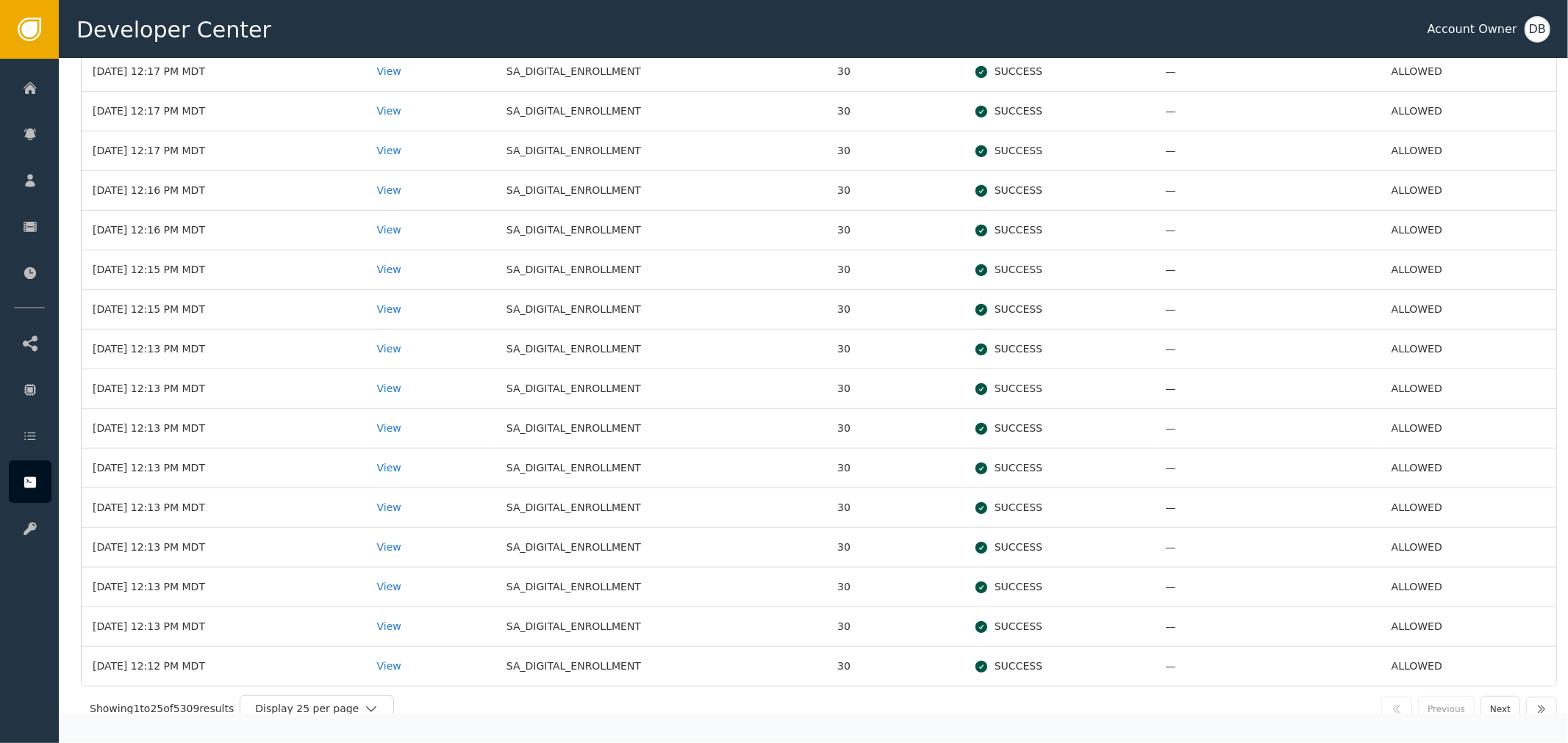
scroll to position [589, 0]
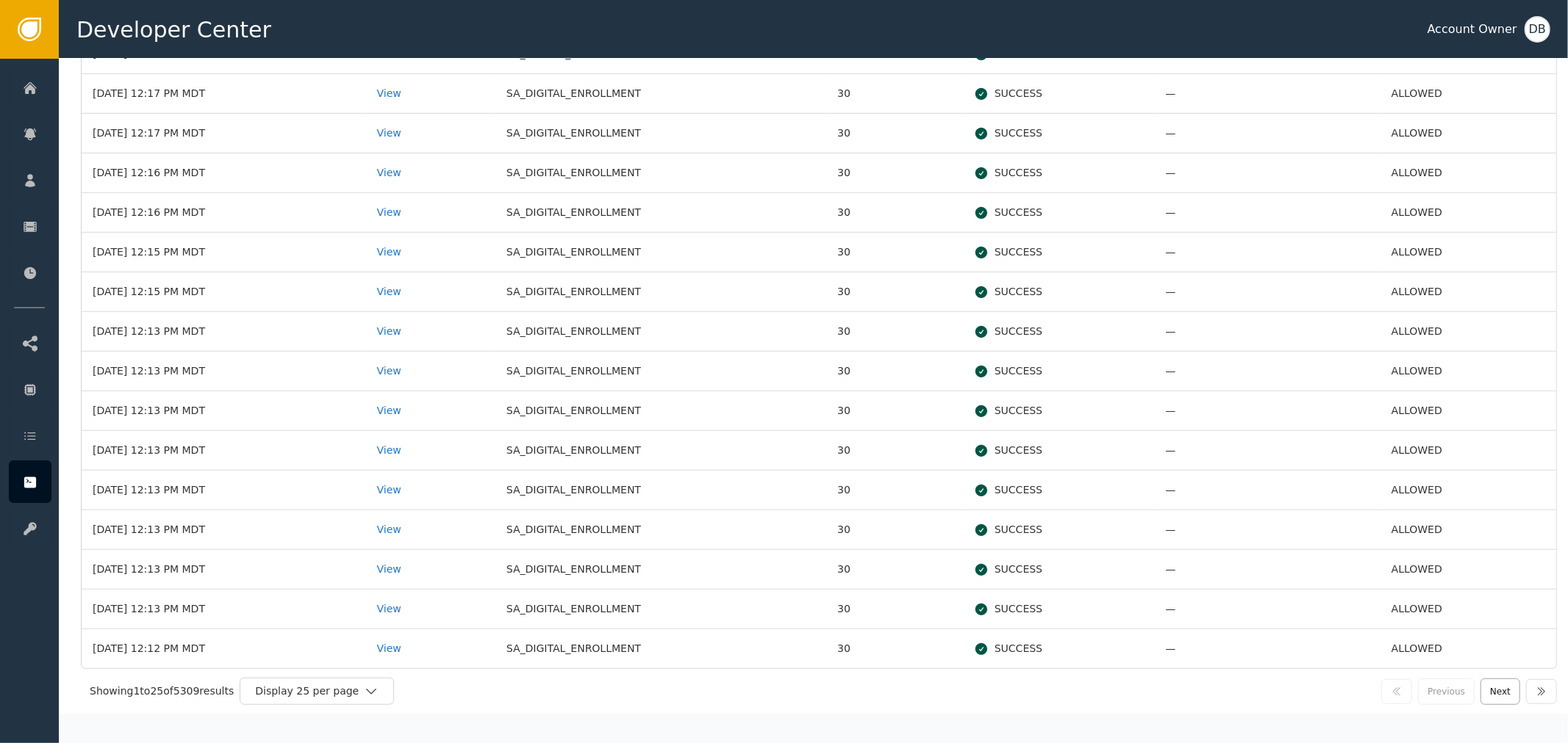
click at [1480, 703] on button "Next" at bounding box center [1500, 692] width 40 height 26
click at [1489, 684] on button "Next" at bounding box center [1500, 692] width 40 height 26
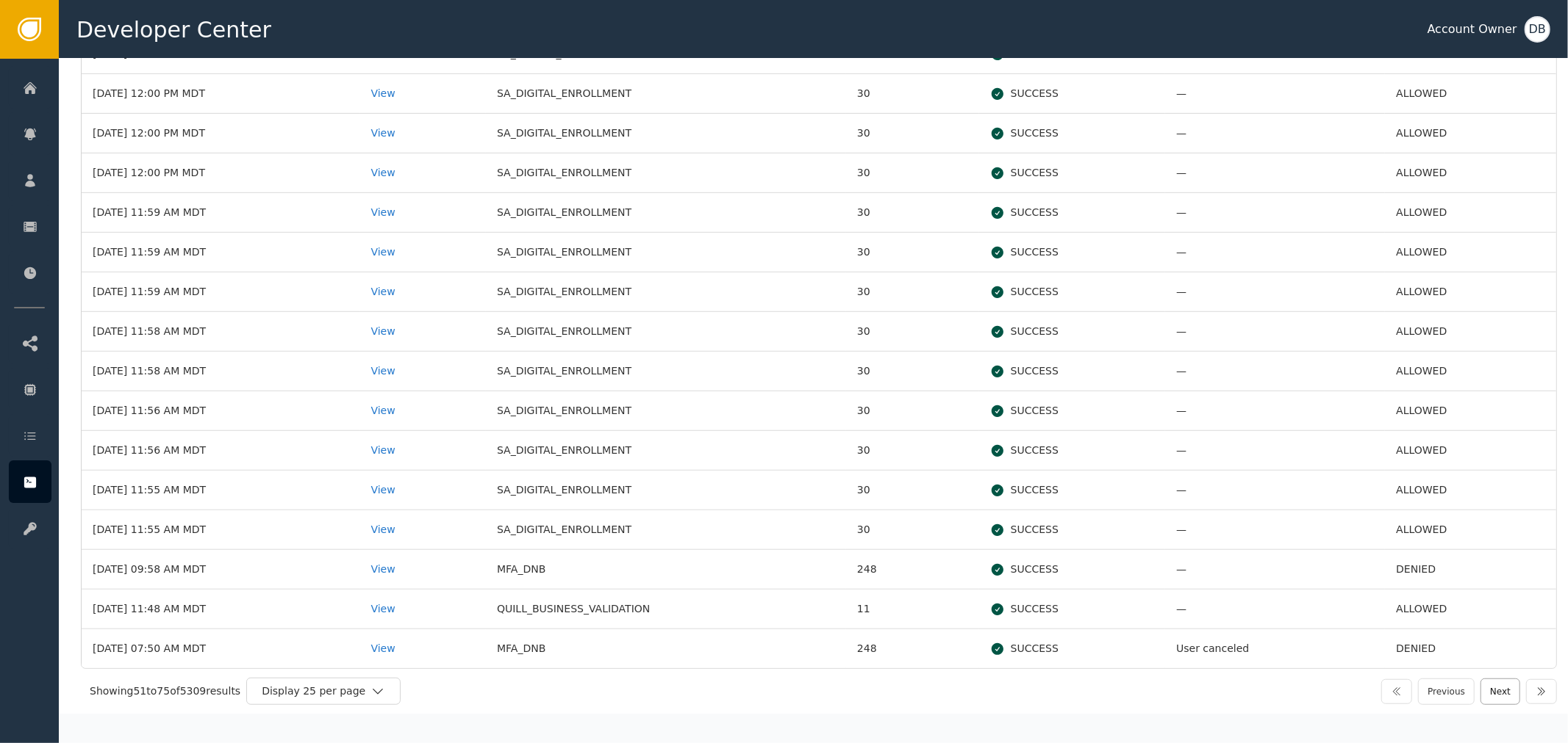
click at [1480, 685] on button "Next" at bounding box center [1500, 692] width 40 height 26
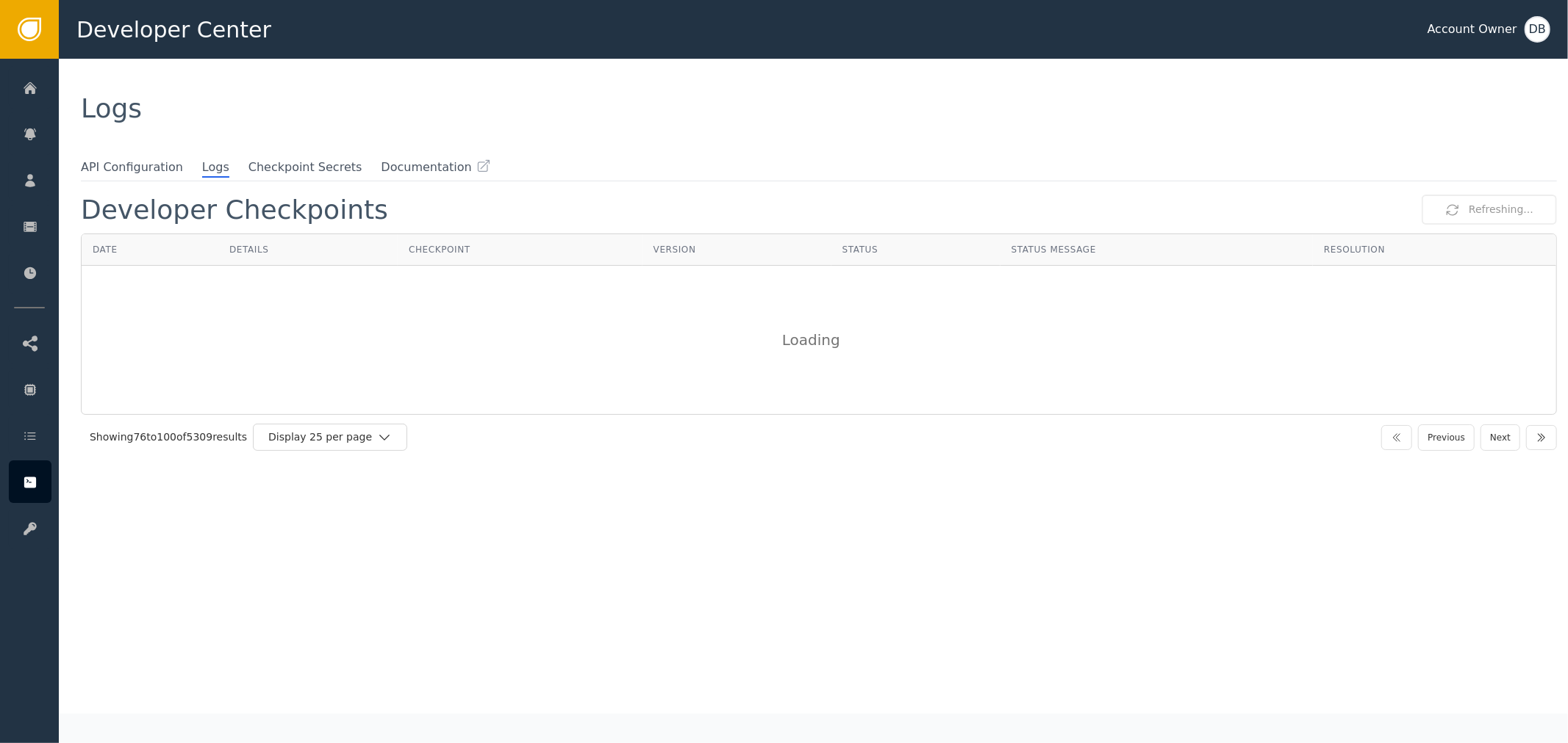
scroll to position [0, 0]
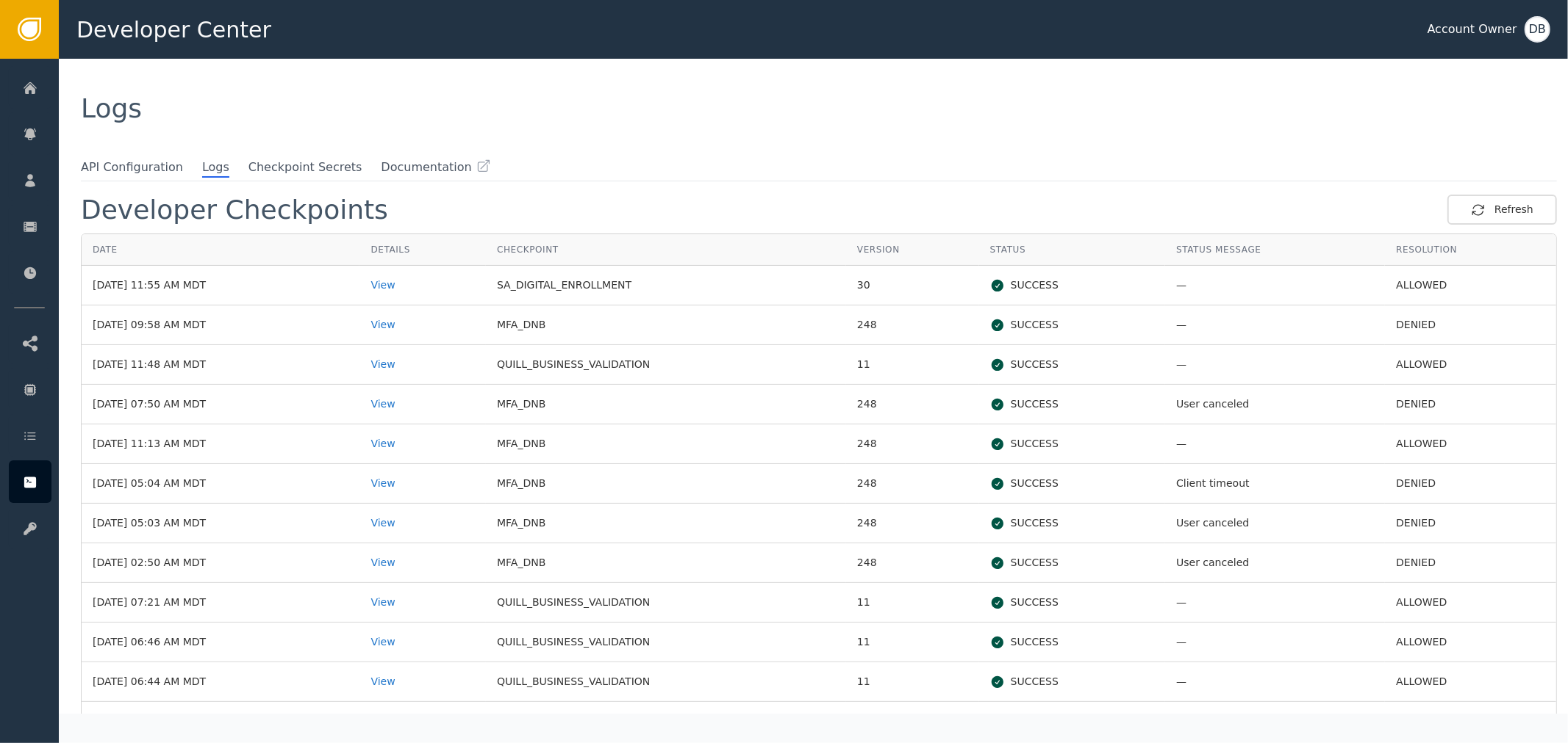
click at [1386, 436] on td "ALLOWED" at bounding box center [1471, 444] width 172 height 40
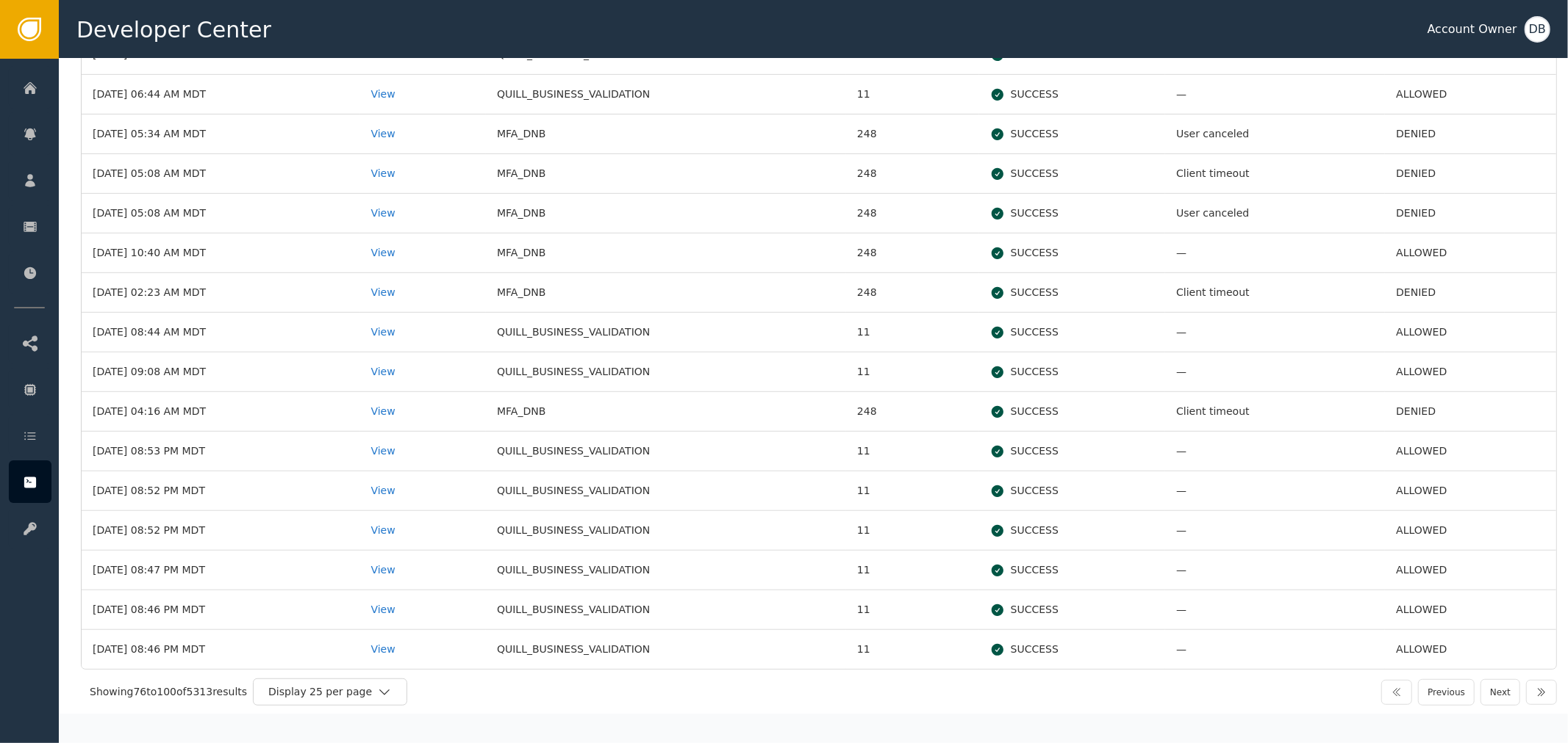
scroll to position [589, 0]
click at [1404, 684] on button "button" at bounding box center [1396, 692] width 31 height 25
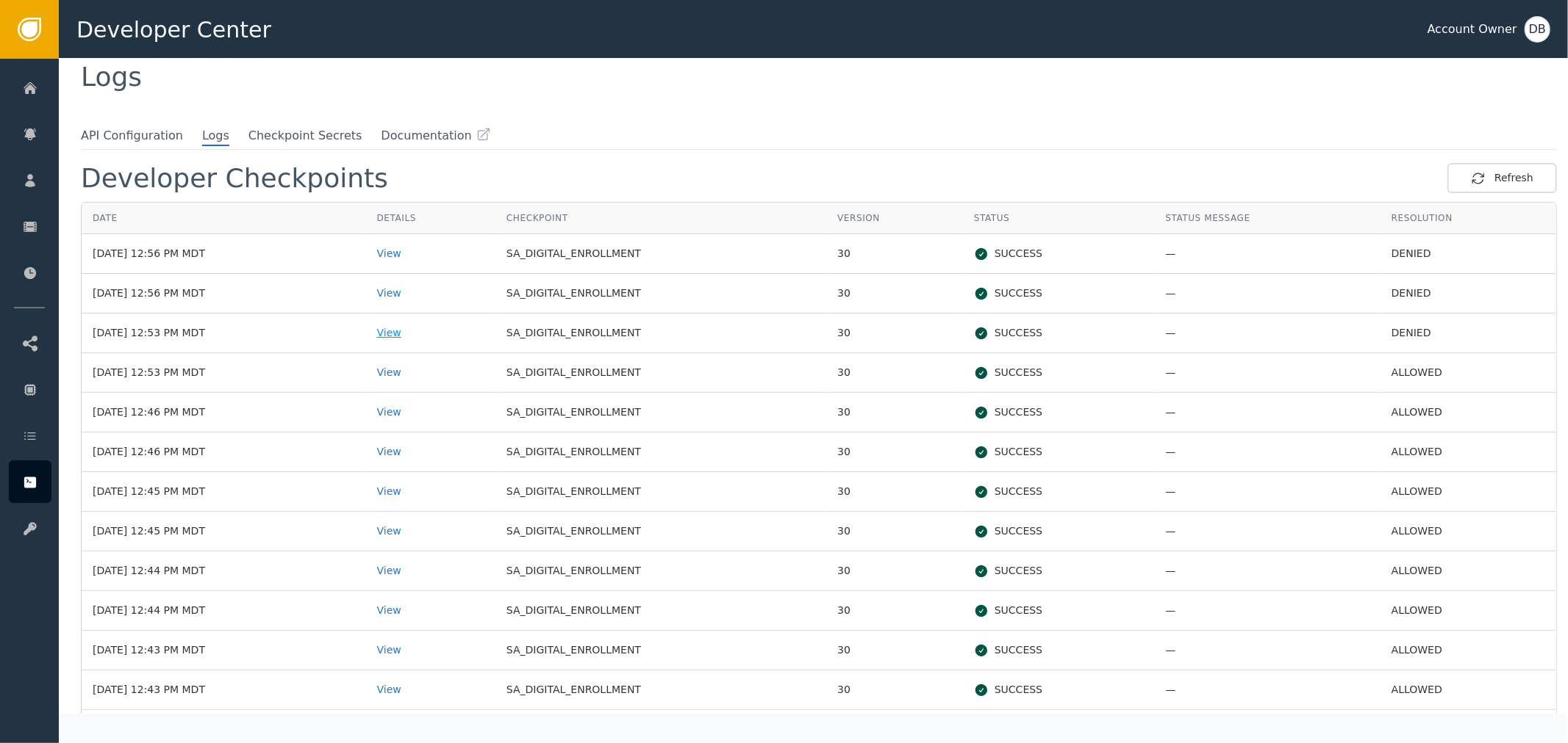
scroll to position [0, 0]
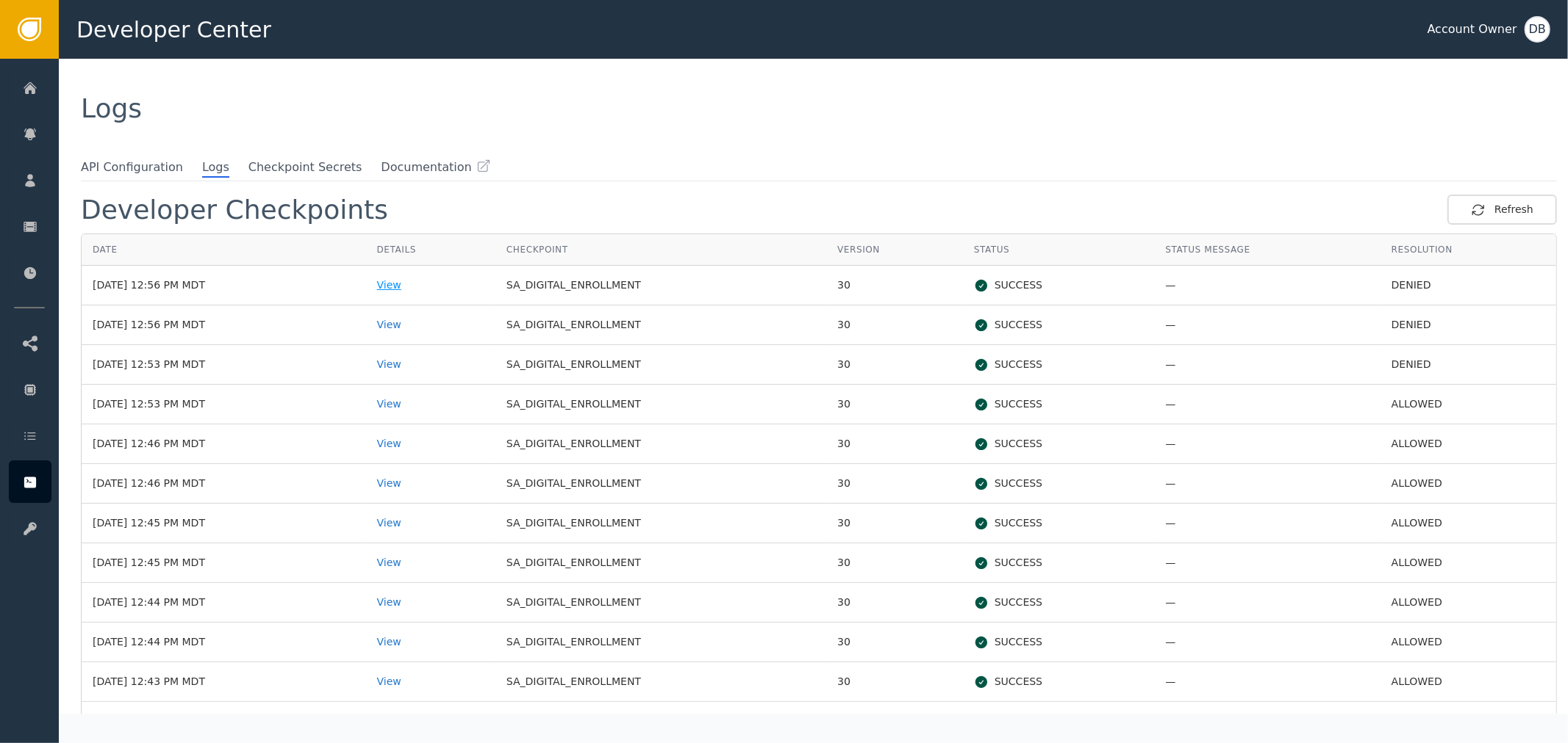
click at [416, 283] on div "View" at bounding box center [431, 285] width 107 height 15
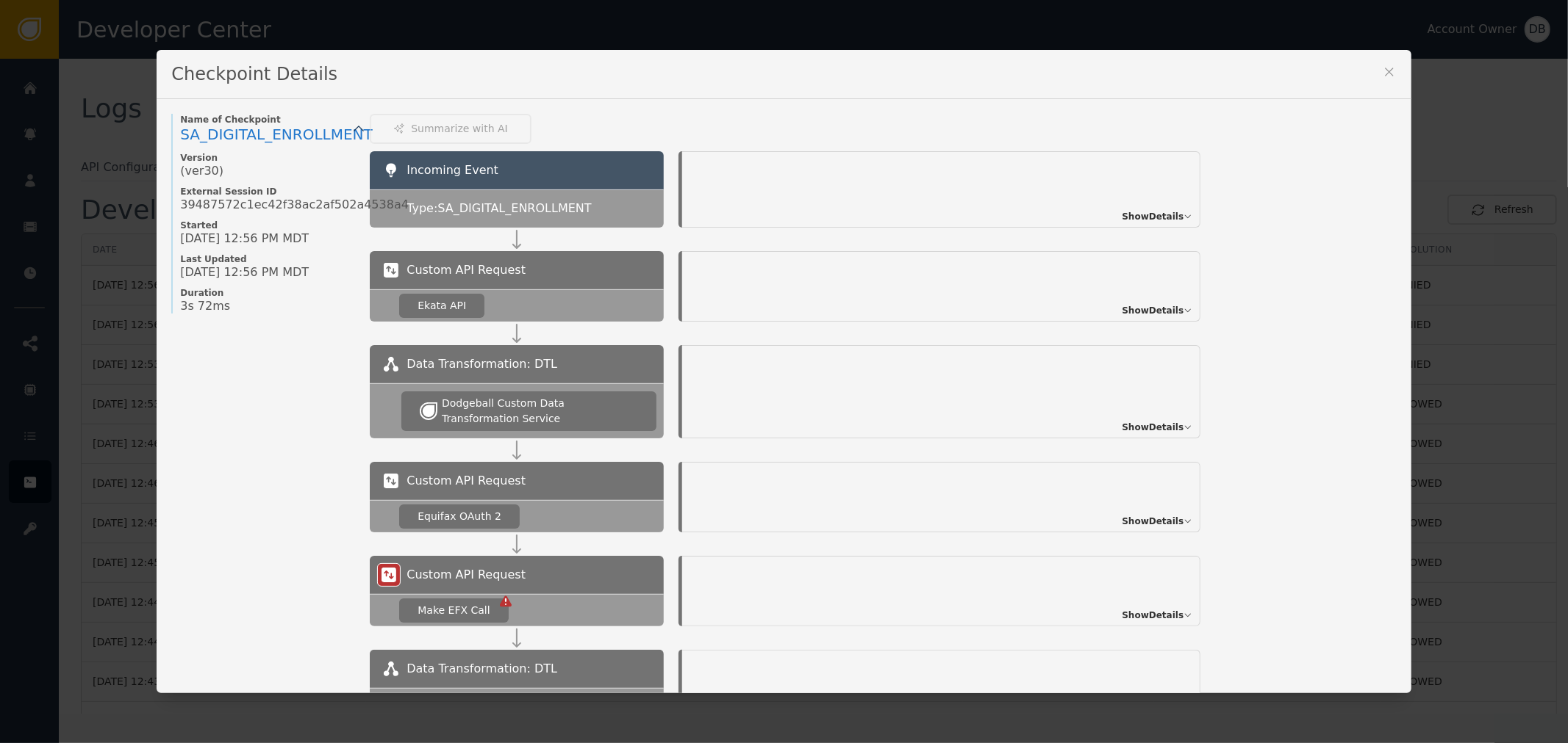
drag, startPoint x: 1162, startPoint y: 230, endPoint x: 1163, endPoint y: 212, distance: 18.0
click at [1162, 221] on div "Incoming Event Type: SA_DIGITAL_ENROLLMENT Show Details" at bounding box center [882, 202] width 1026 height 100
click at [1163, 212] on span "Show Details" at bounding box center [1152, 217] width 62 height 13
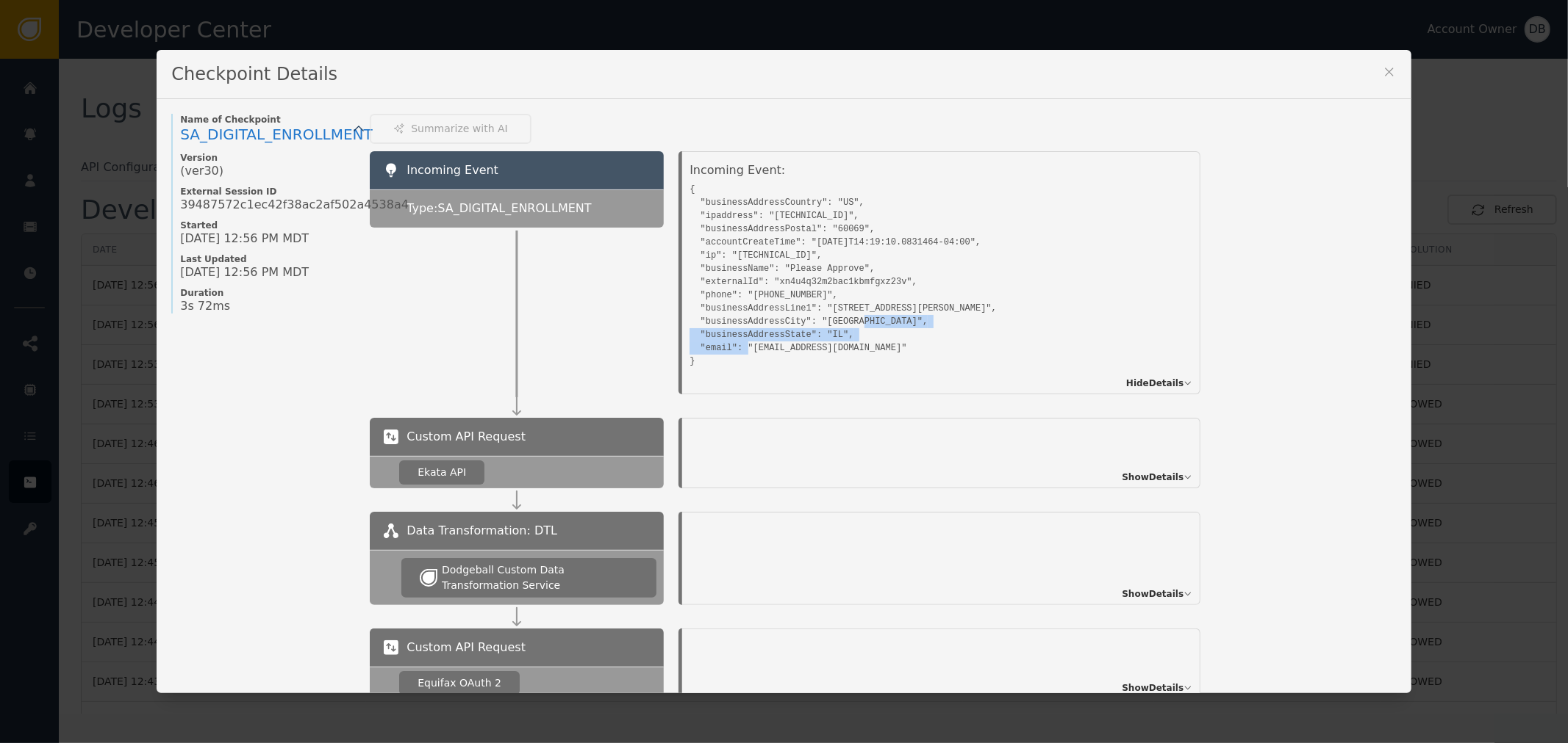
drag, startPoint x: 724, startPoint y: 338, endPoint x: 884, endPoint y: 349, distance: 160.4
click at [882, 349] on pre "{ "businessAddressCountry": "US", "ipaddress": "[TECHNICAL_ID]", "businessAddre…" at bounding box center [924, 273] width 470 height 188
drag, startPoint x: 885, startPoint y: 349, endPoint x: 894, endPoint y: 346, distance: 9.5
click at [894, 346] on pre "{ "businessAddressCountry": "US", "ipaddress": "[TECHNICAL_ID]", "businessAddre…" at bounding box center [924, 273] width 470 height 188
click at [1391, 81] on div "Checkpoint Details" at bounding box center [783, 74] width 1254 height 49
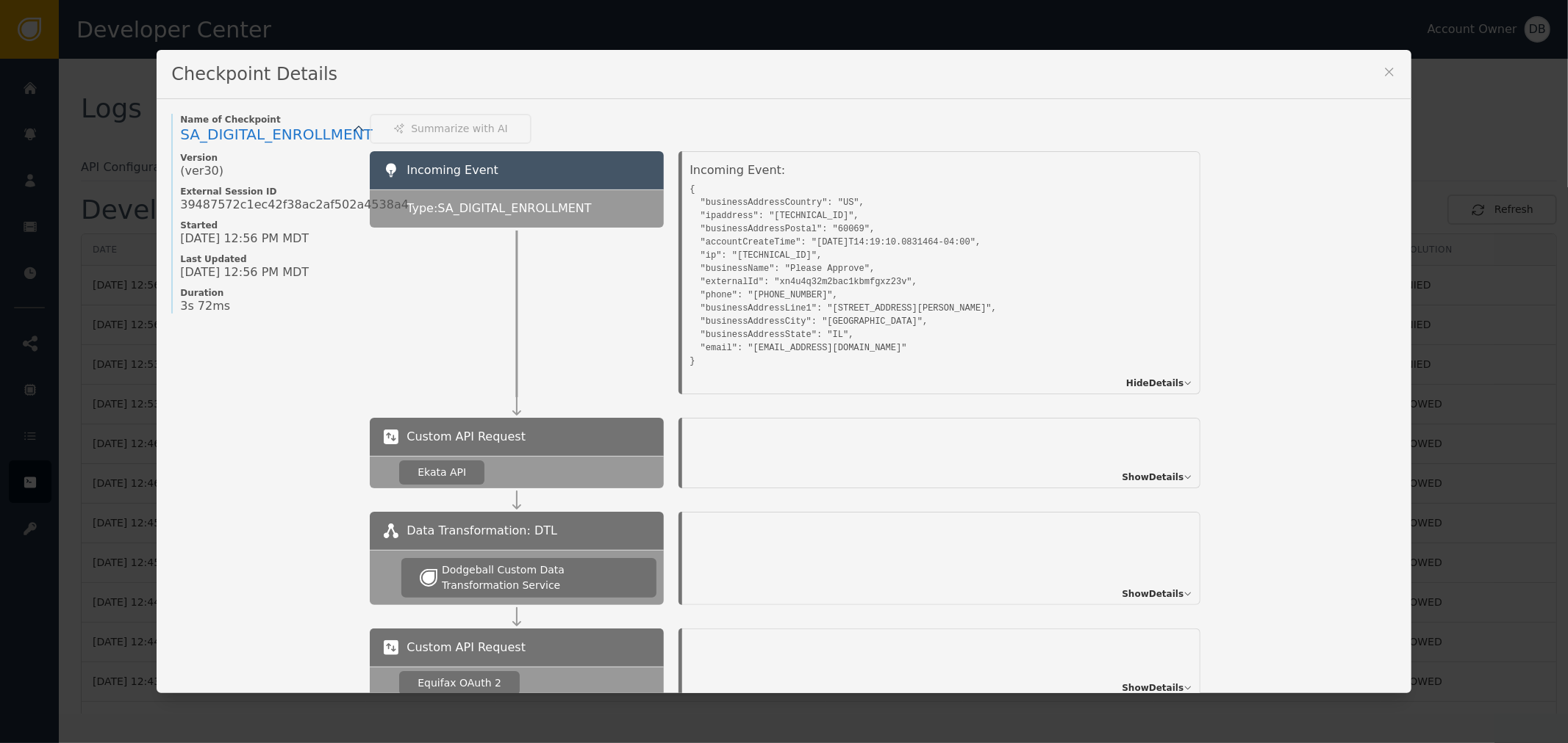
click at [1391, 81] on div "Checkpoint Details" at bounding box center [783, 74] width 1254 height 49
drag, startPoint x: 730, startPoint y: 243, endPoint x: 674, endPoint y: 244, distance: 56.0
click at [674, 244] on div "Incoming Event: { "businessAddressCountry": "US", "ipaddress": "[TECHNICAL_ID]"…" at bounding box center [939, 273] width 551 height 243
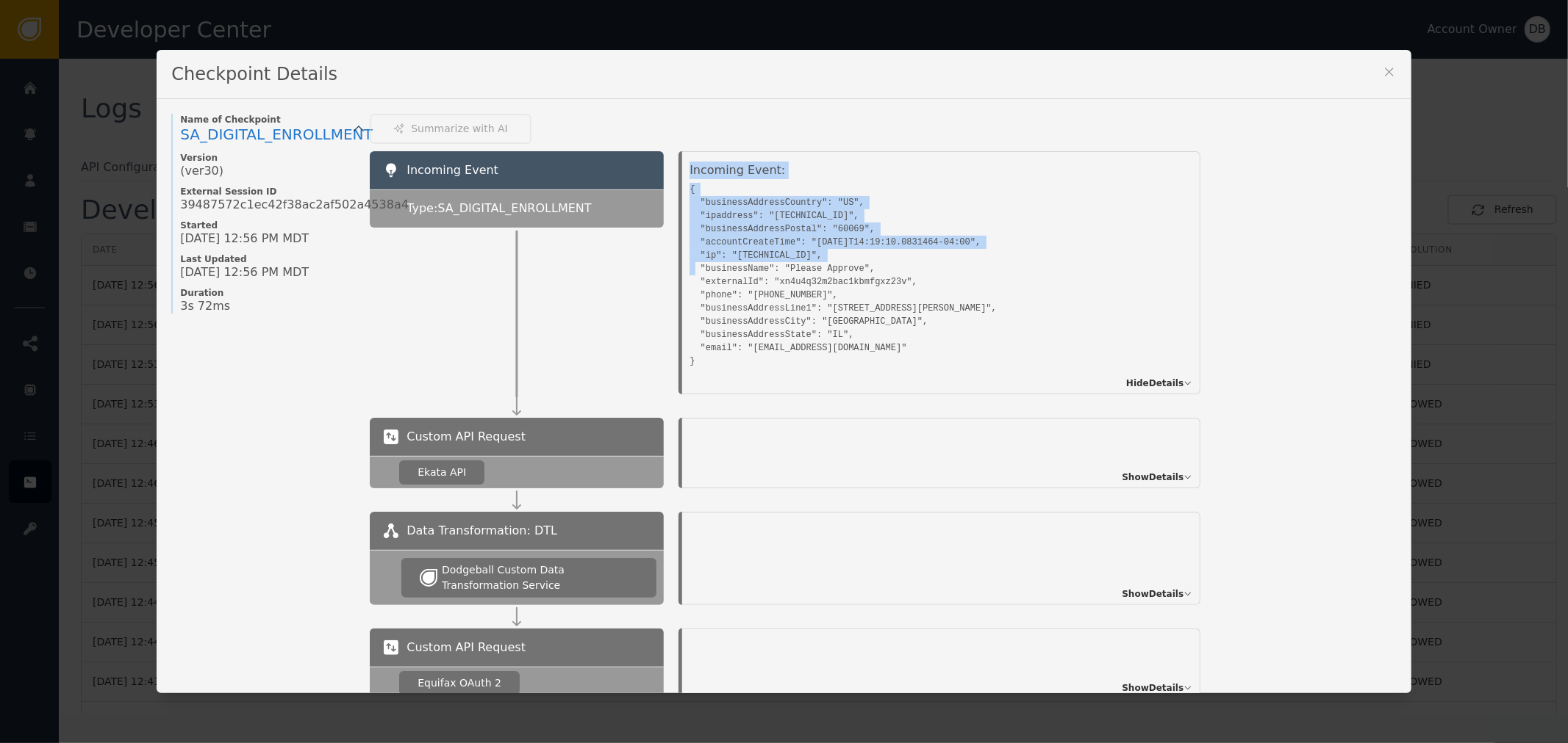
click at [758, 257] on pre "{ "businessAddressCountry": "US", "ipaddress": "[TECHNICAL_ID]", "businessAddre…" at bounding box center [924, 273] width 470 height 188
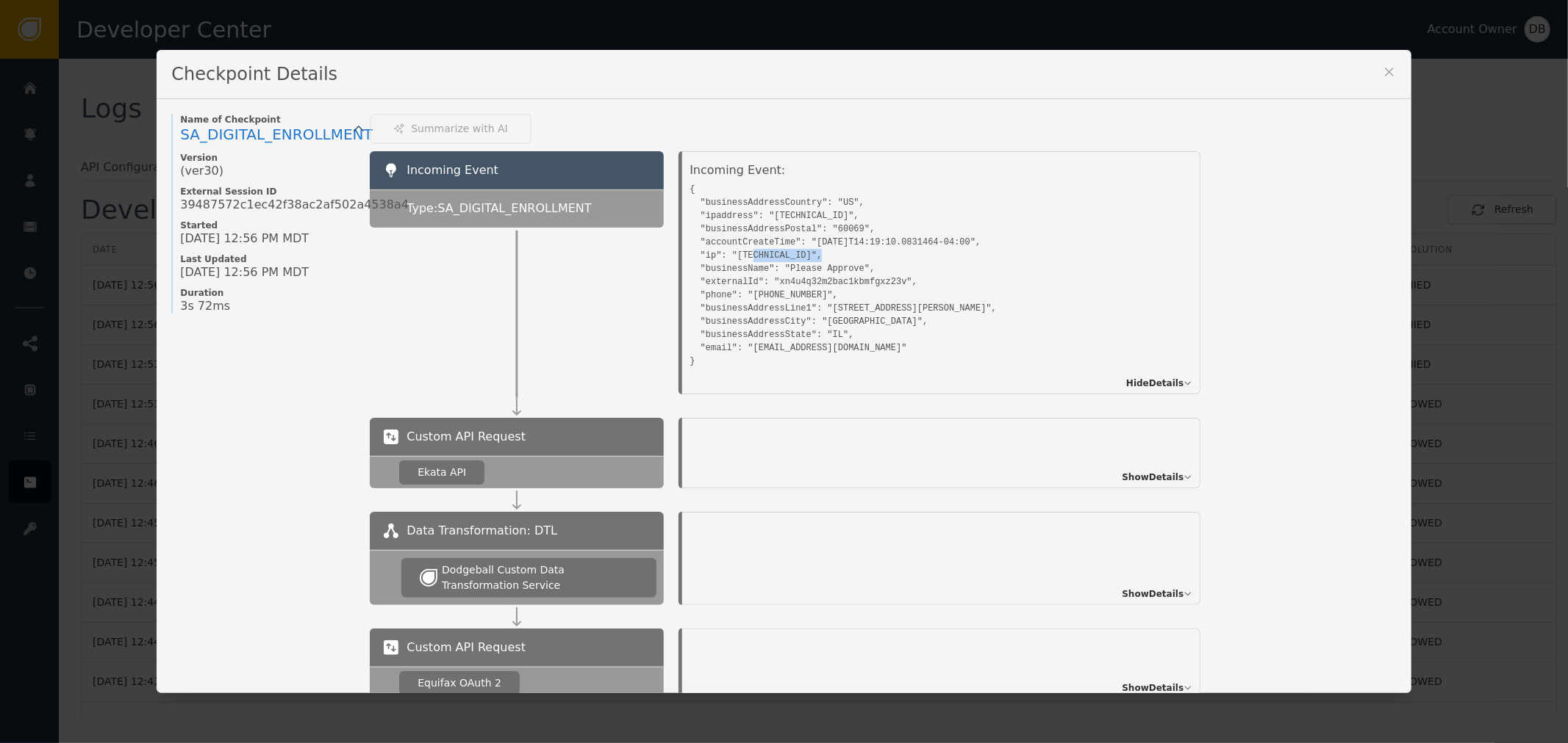
click at [758, 257] on pre "{ "businessAddressCountry": "US", "ipaddress": "[TECHNICAL_ID]", "businessAddre…" at bounding box center [924, 273] width 470 height 188
click at [1394, 65] on div "Checkpoint Details" at bounding box center [783, 74] width 1254 height 49
click at [1383, 66] on icon at bounding box center [1389, 73] width 15 height 15
